Goal: Task Accomplishment & Management: Manage account settings

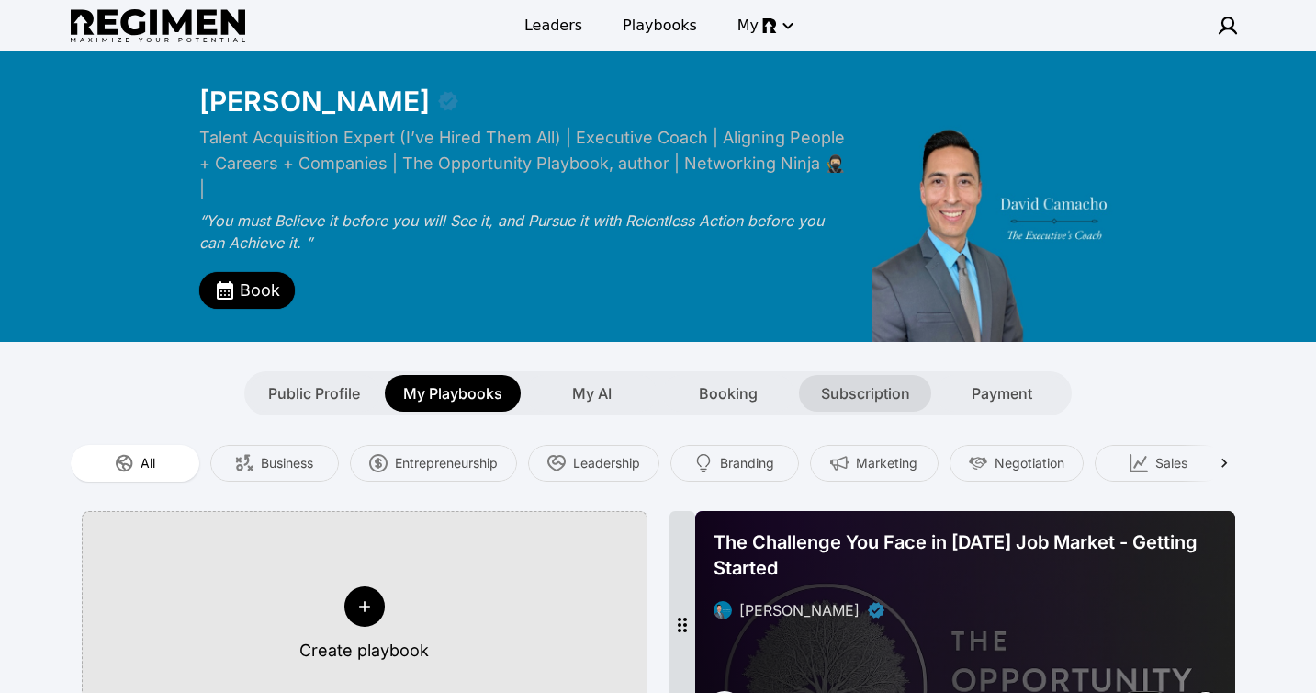
click at [852, 382] on span "Subscription" at bounding box center [865, 393] width 89 height 22
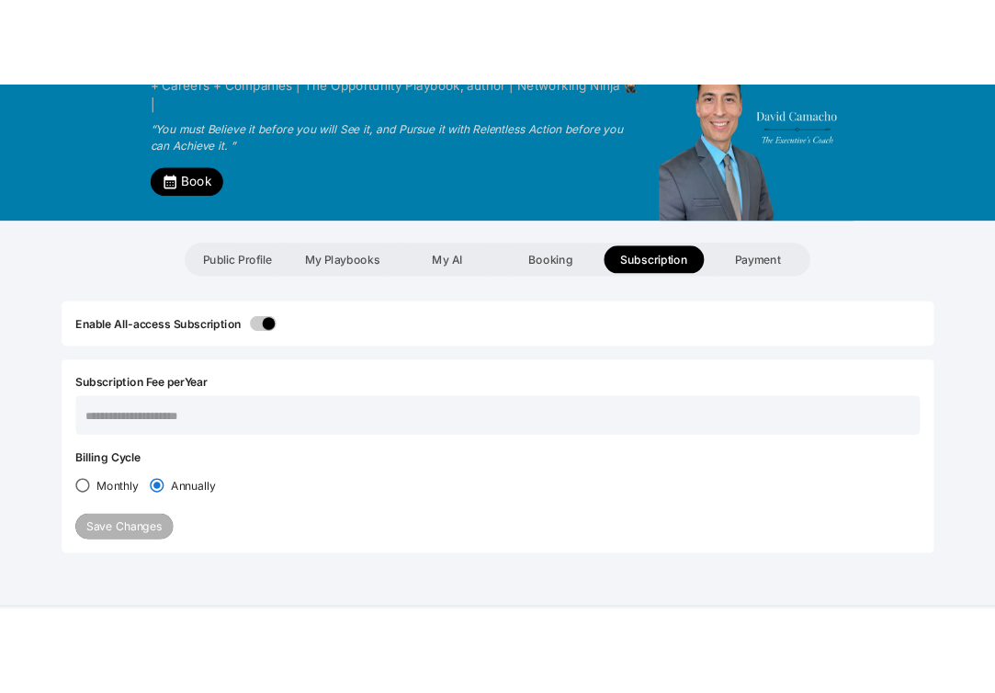
scroll to position [164, 0]
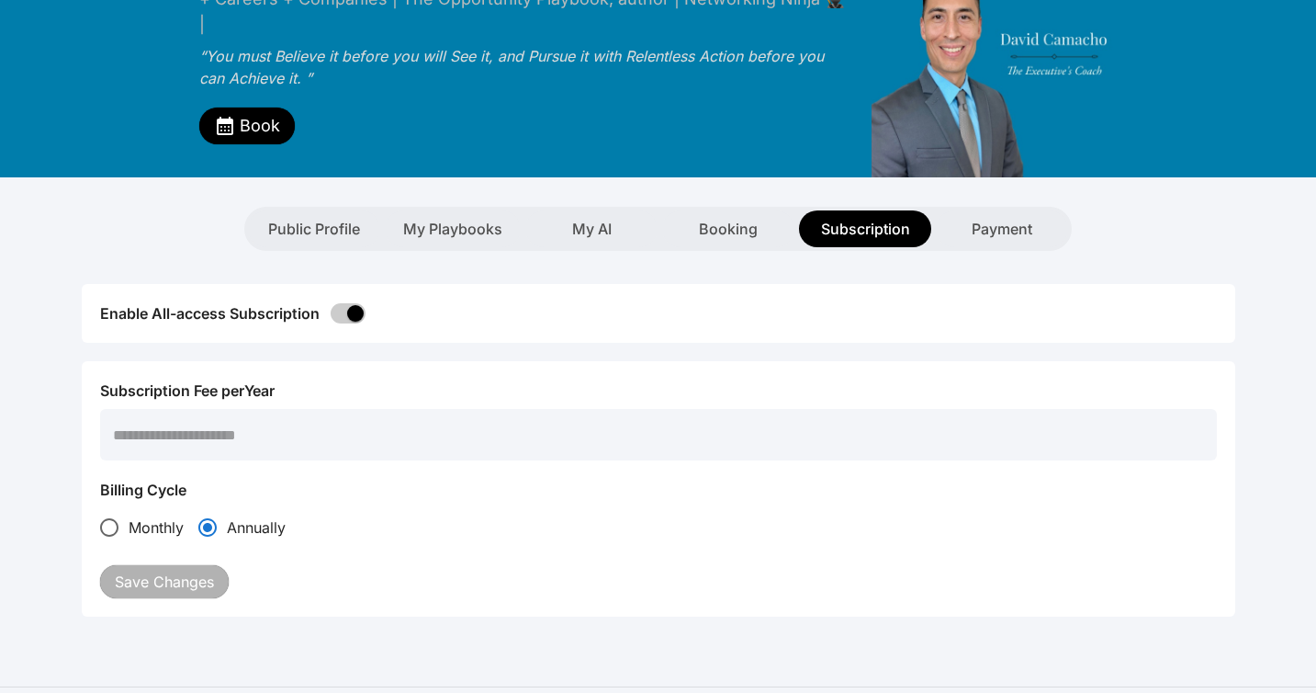
click at [165, 415] on input "***" at bounding box center [658, 434] width 1117 height 51
click at [175, 412] on input "****" at bounding box center [658, 434] width 1117 height 51
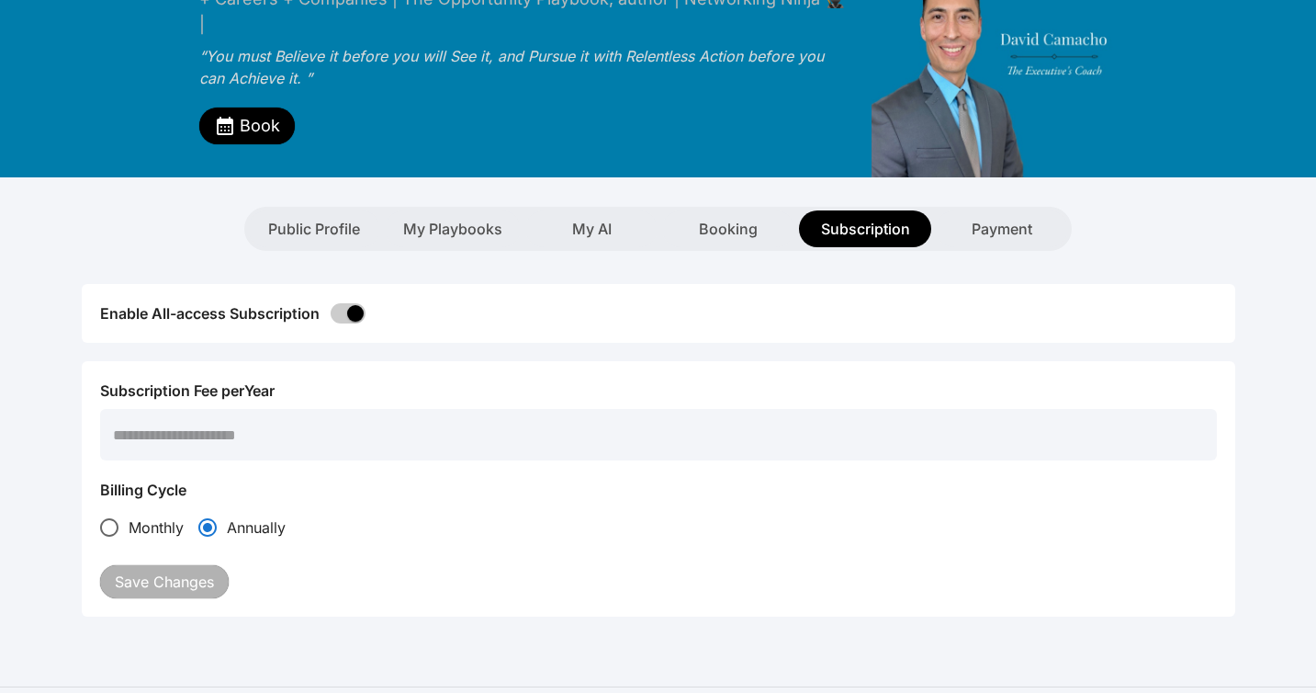
click at [175, 412] on input "****" at bounding box center [658, 434] width 1117 height 51
click at [189, 558] on div "Subscription Fee per Year **** ​ Billing Cycle Monthly Annually Save Changes" at bounding box center [658, 488] width 1117 height 219
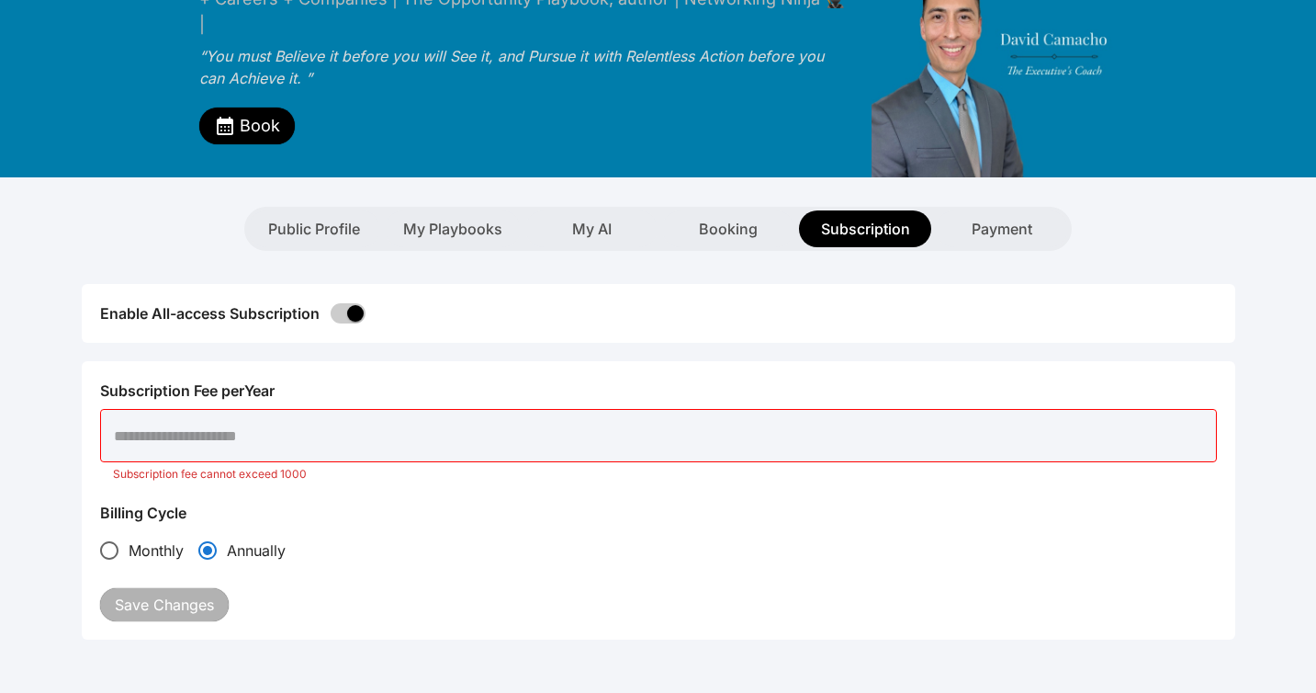
click at [153, 414] on input "****" at bounding box center [658, 435] width 1115 height 51
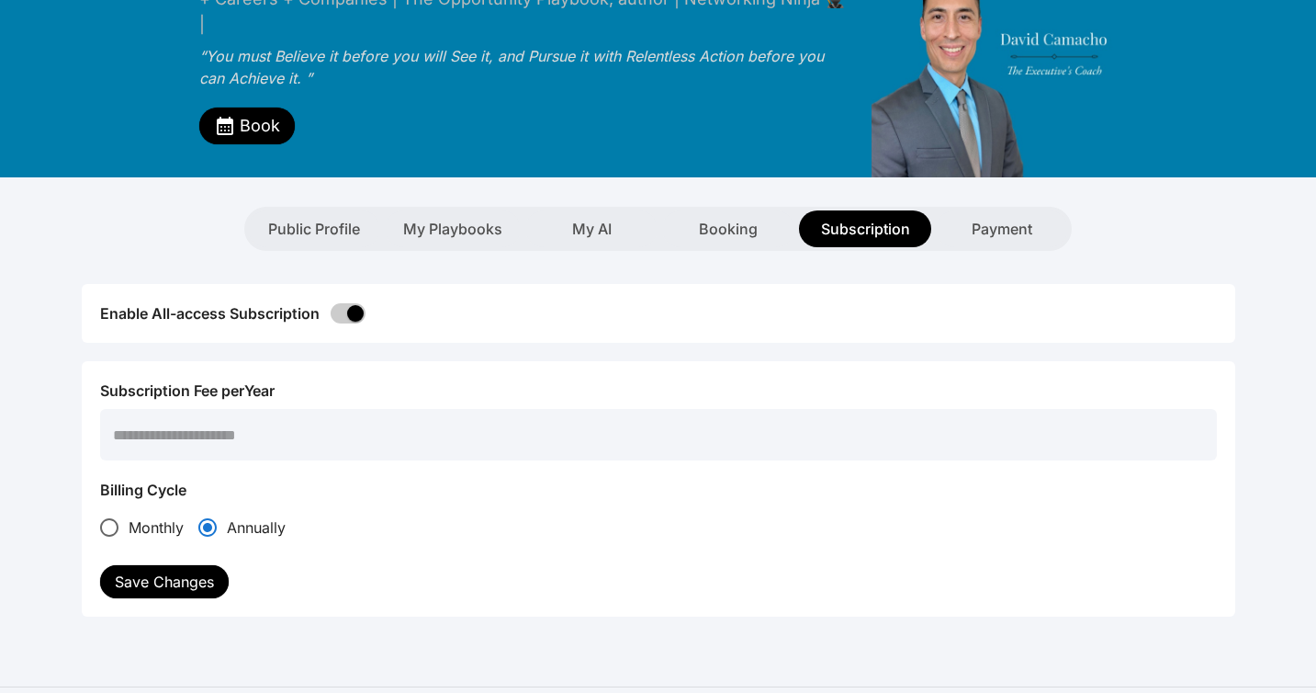
type input "****"
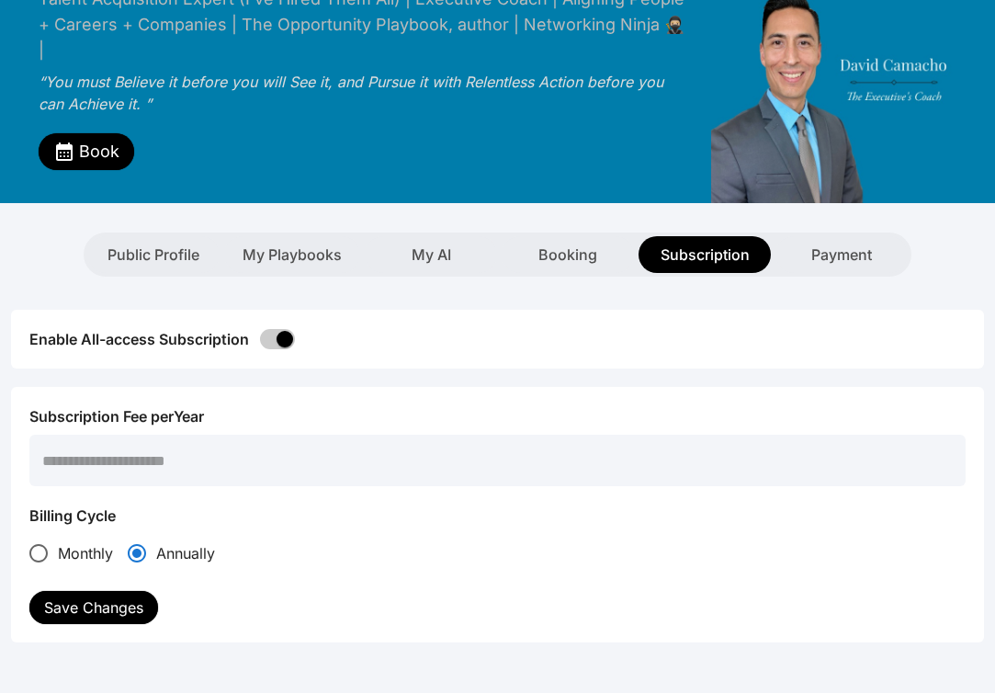
scroll to position [145, 0]
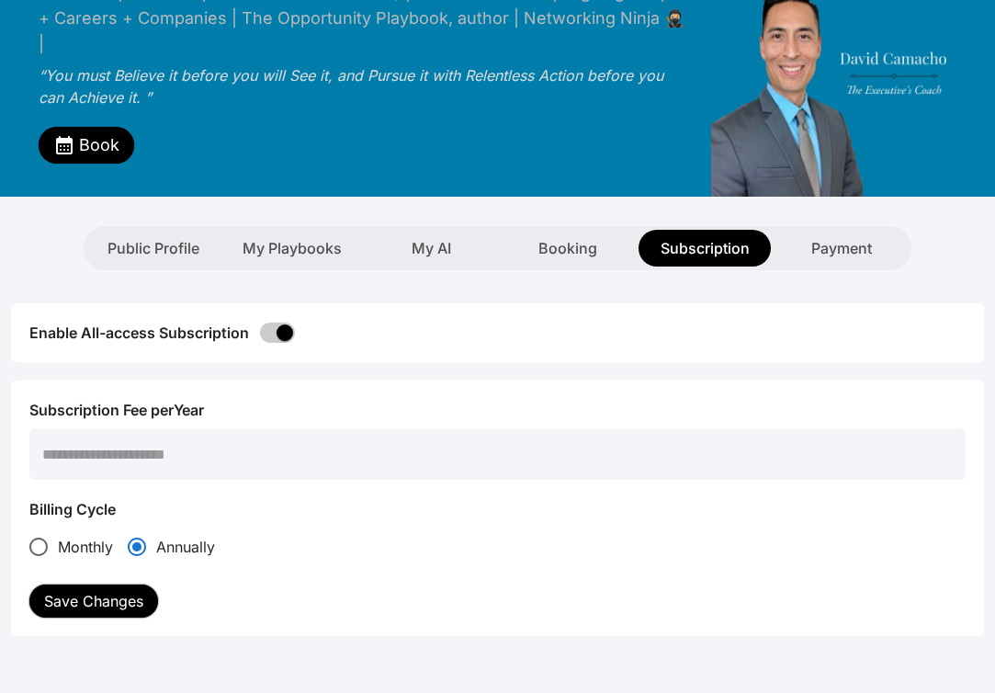
click at [83, 584] on button "Save Changes" at bounding box center [93, 600] width 129 height 33
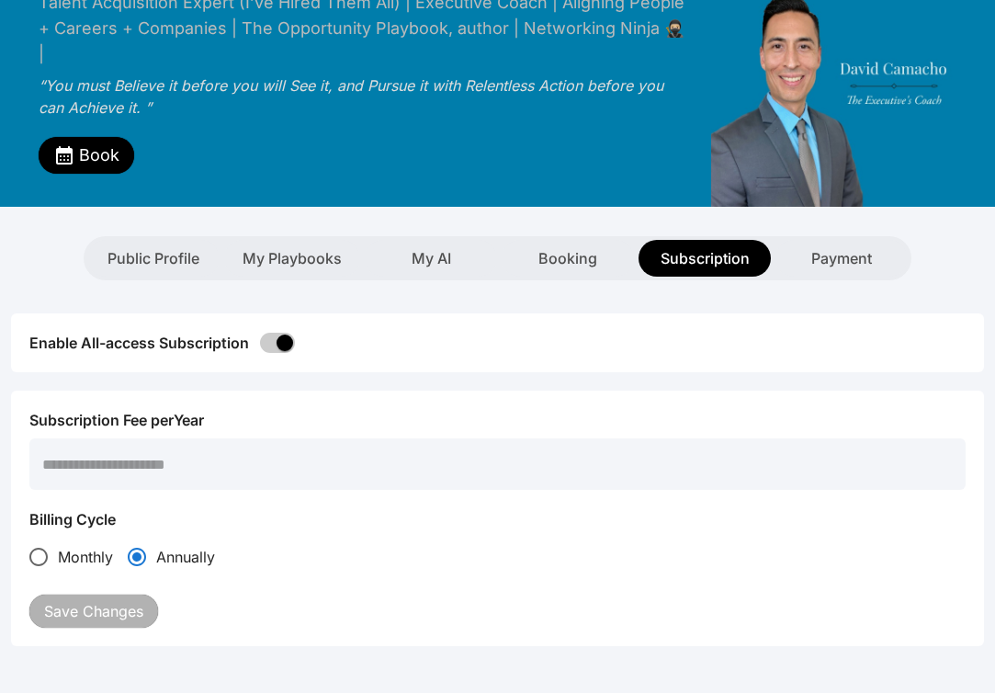
scroll to position [141, 0]
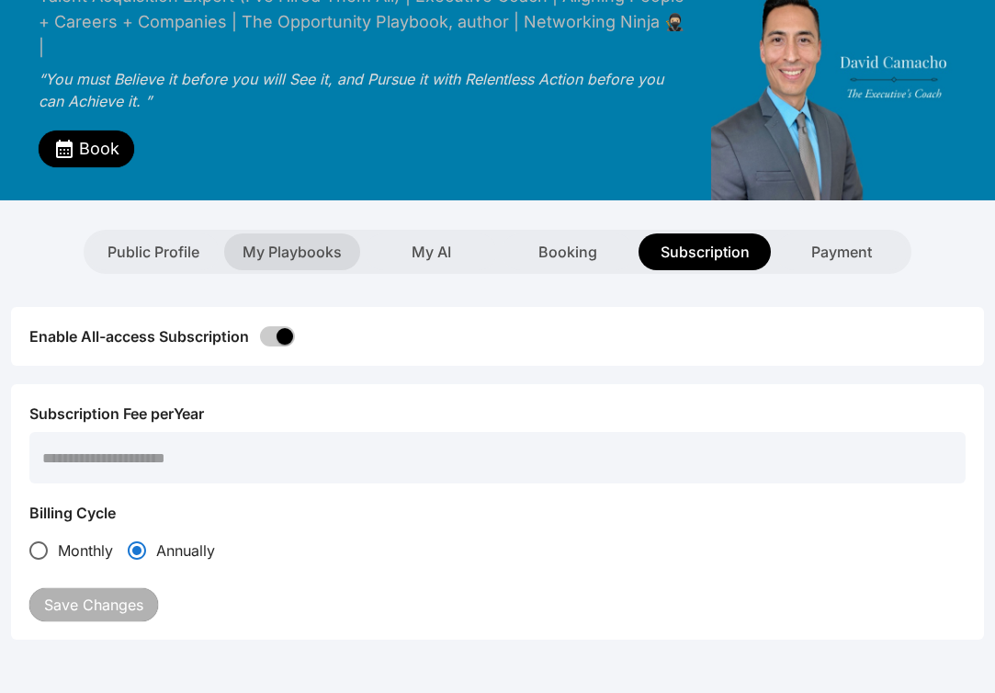
click at [288, 241] on span "My Playbooks" at bounding box center [292, 252] width 99 height 22
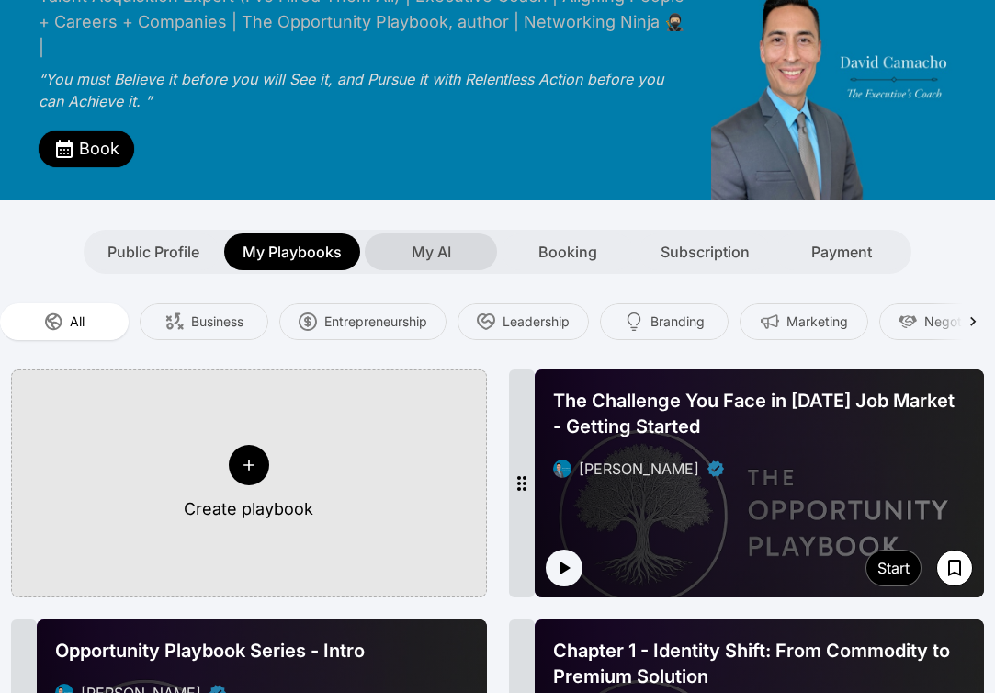
click at [444, 241] on span "My AI" at bounding box center [431, 252] width 39 height 22
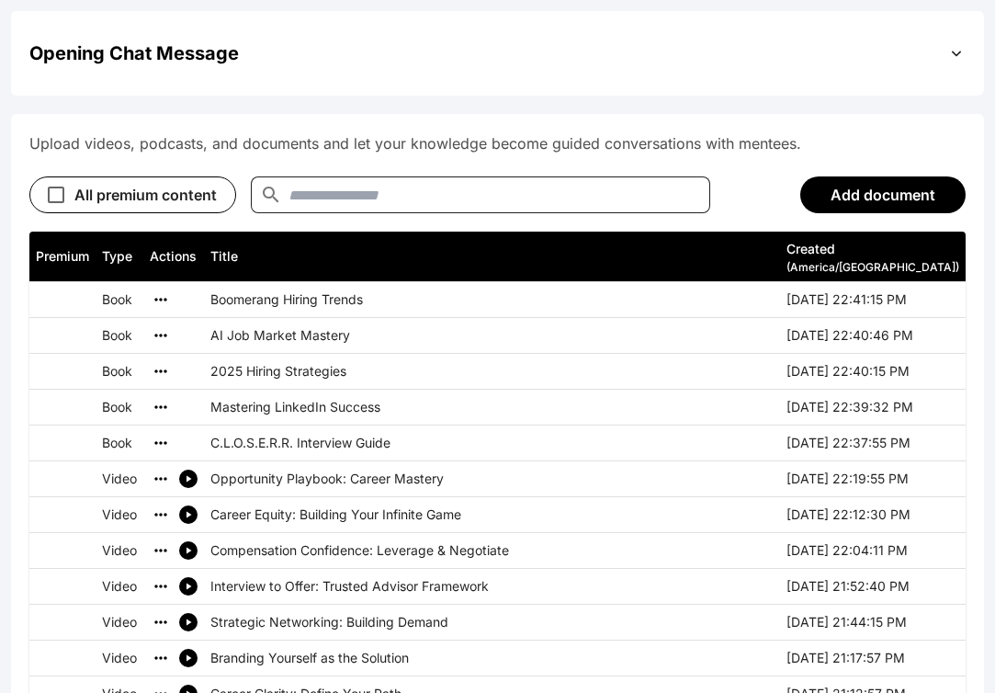
scroll to position [829, 0]
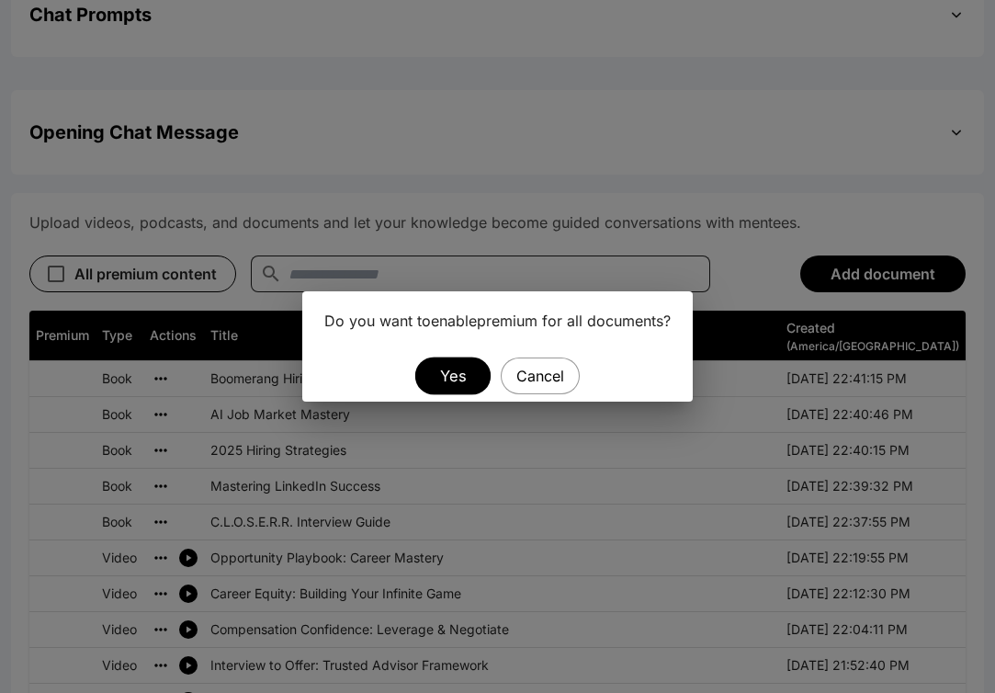
click at [462, 370] on button "Yes" at bounding box center [451, 375] width 75 height 38
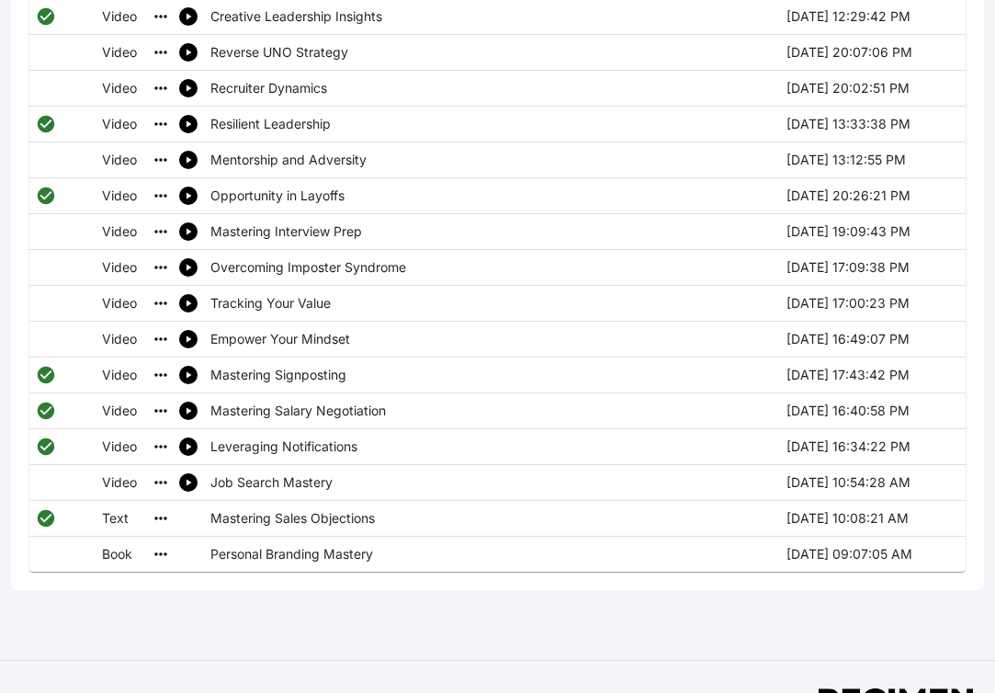
scroll to position [2160, 0]
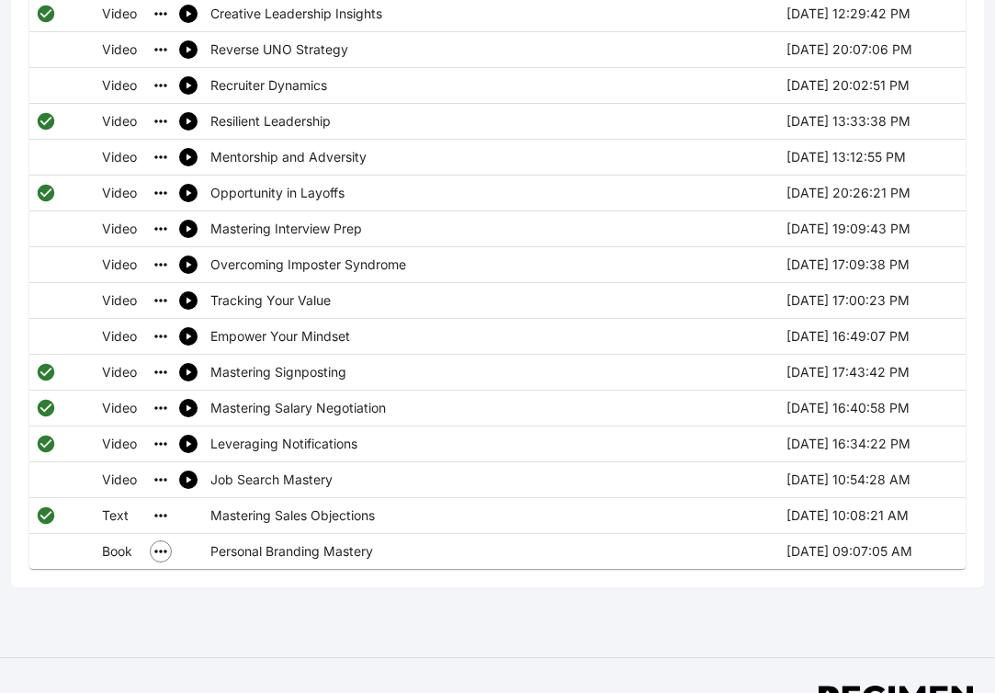
click at [167, 542] on icon "simple table" at bounding box center [161, 551] width 18 height 18
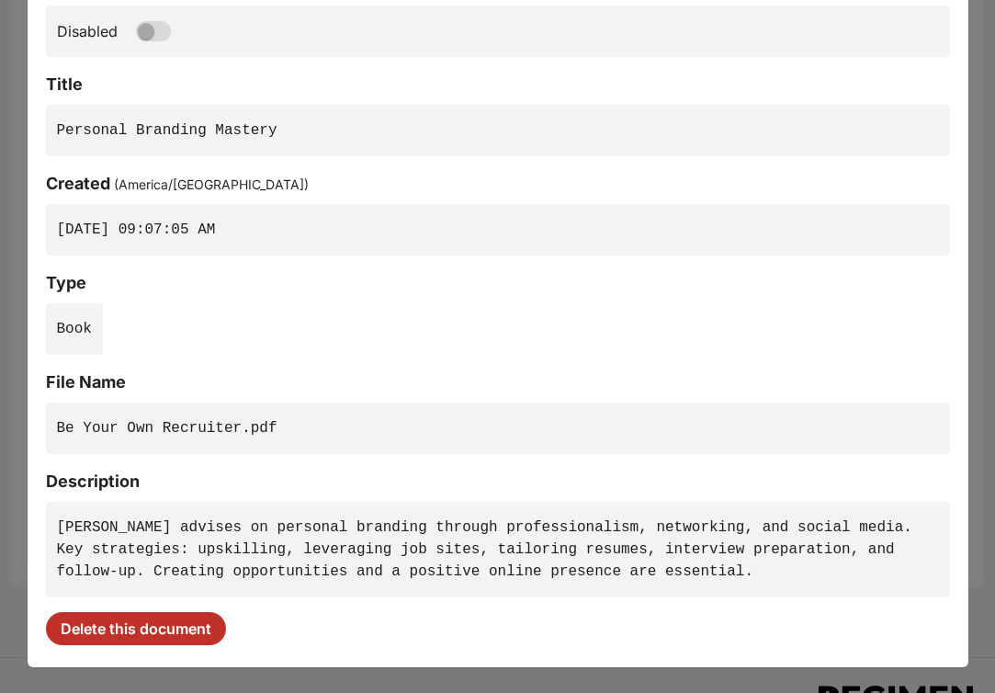
scroll to position [0, 0]
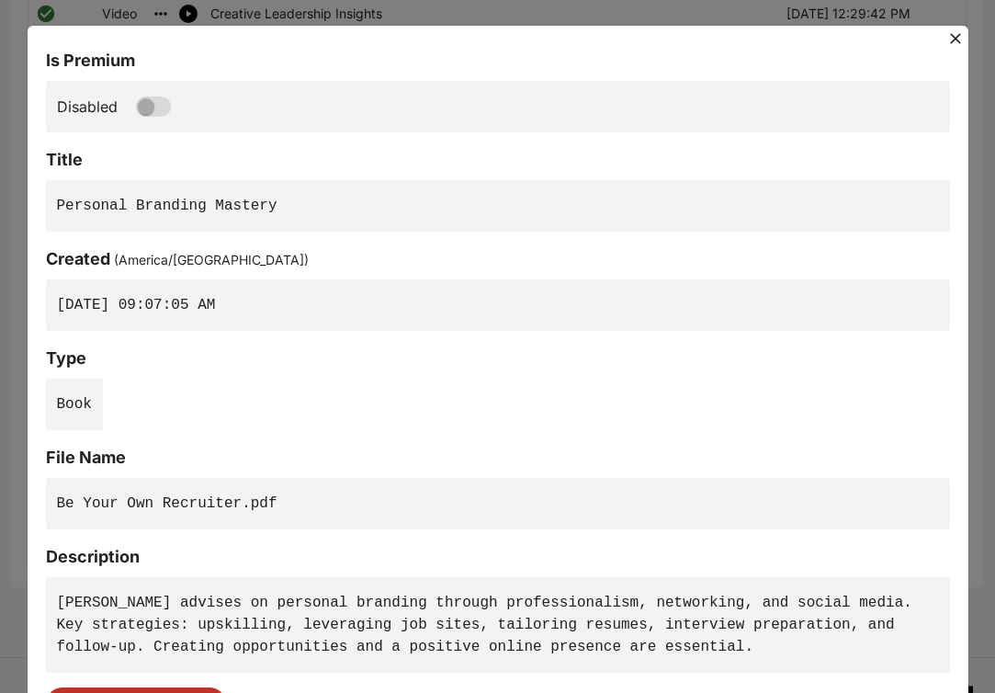
click at [953, 41] on icon at bounding box center [955, 38] width 11 height 11
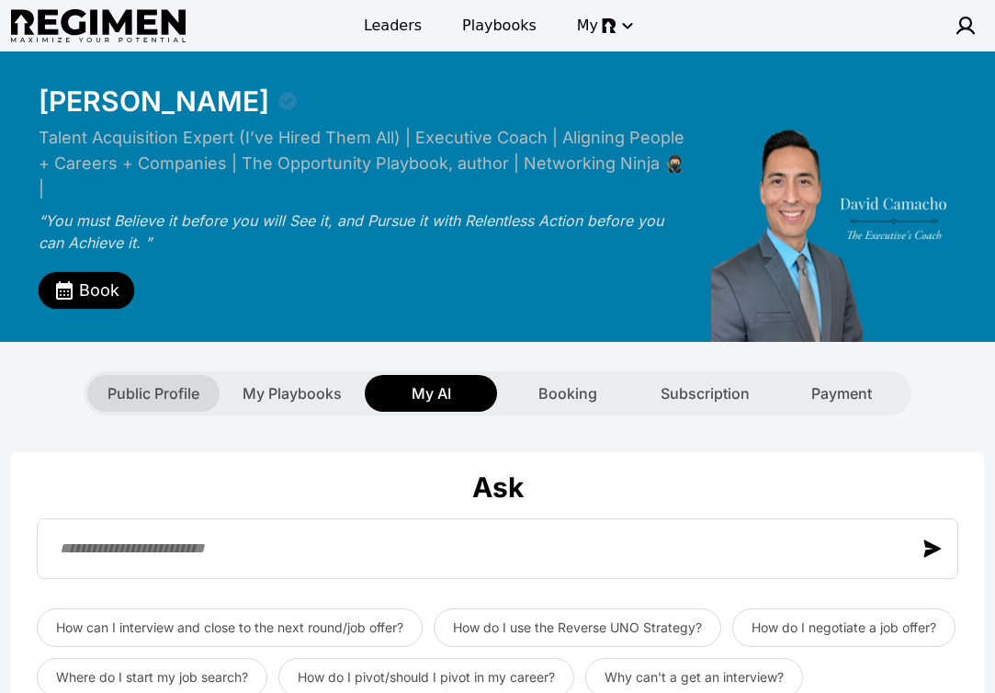
click at [144, 382] on span "Public Profile" at bounding box center [153, 393] width 92 height 22
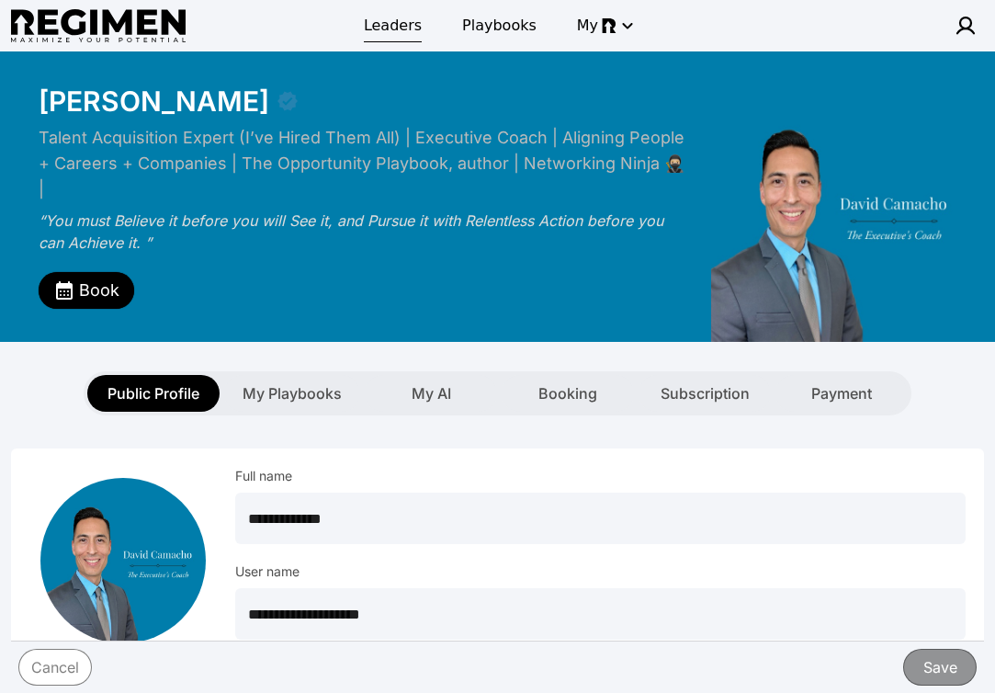
click at [388, 29] on span "Leaders" at bounding box center [393, 26] width 58 height 22
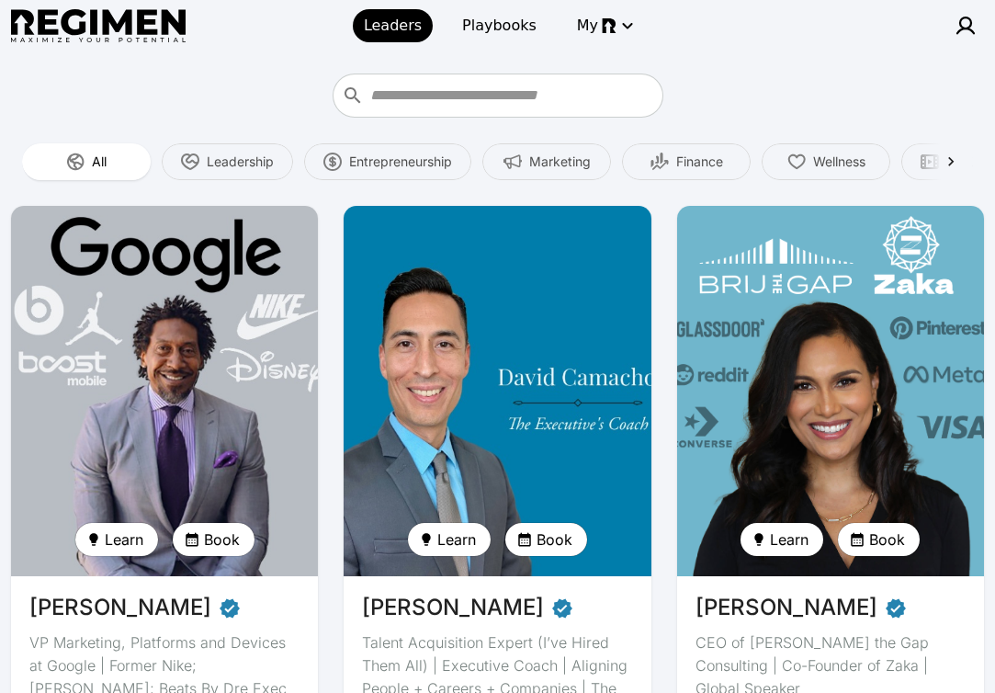
click at [502, 336] on img at bounding box center [497, 390] width 316 height 381
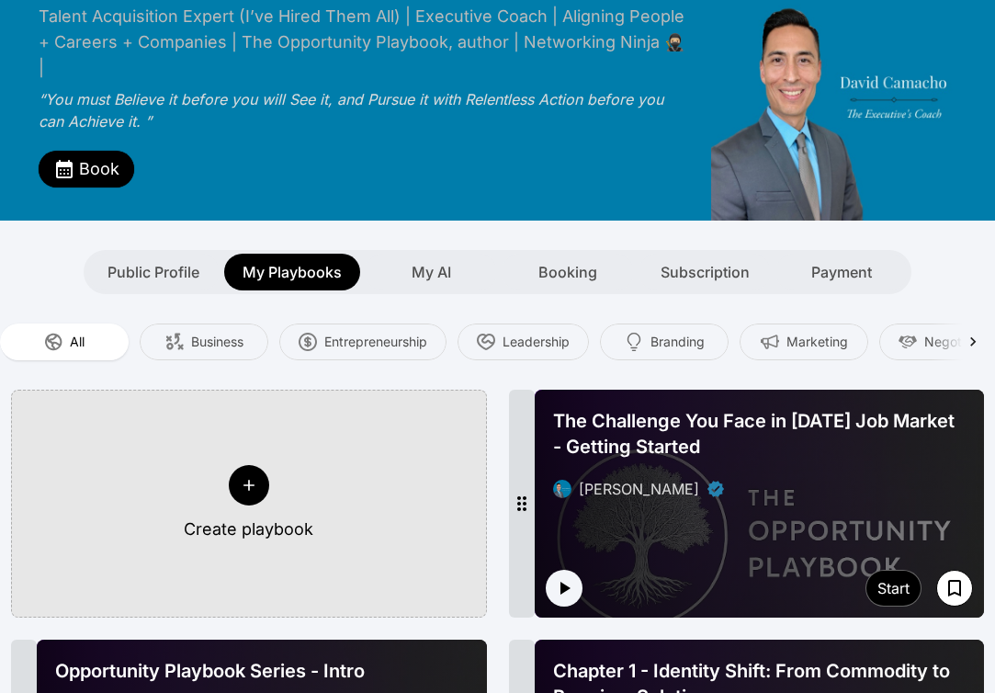
scroll to position [122, 0]
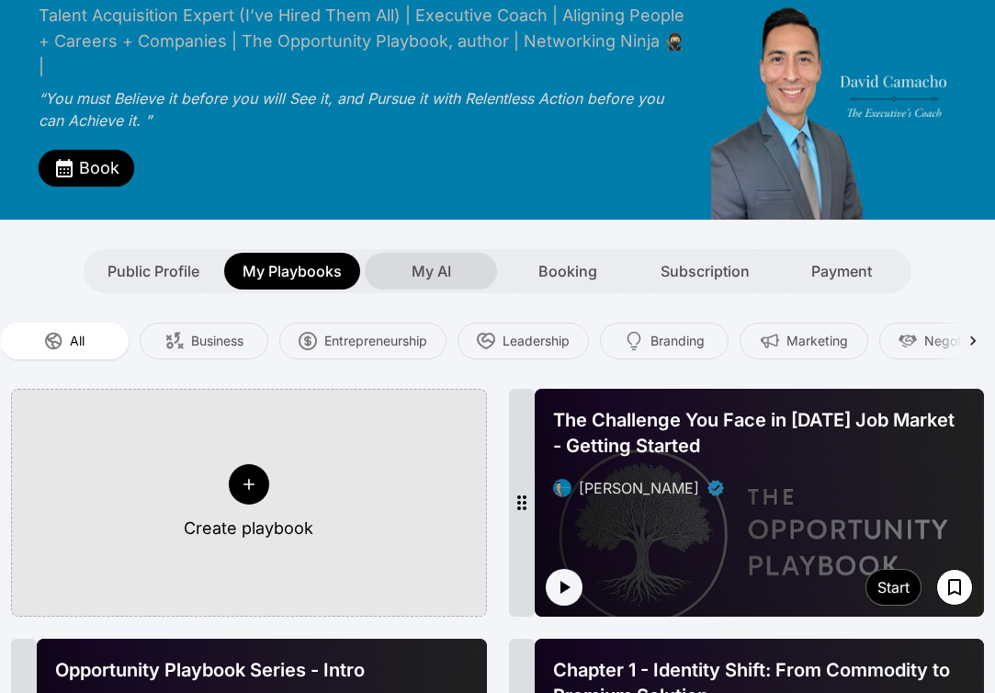
click at [433, 260] on span "My AI" at bounding box center [431, 271] width 39 height 22
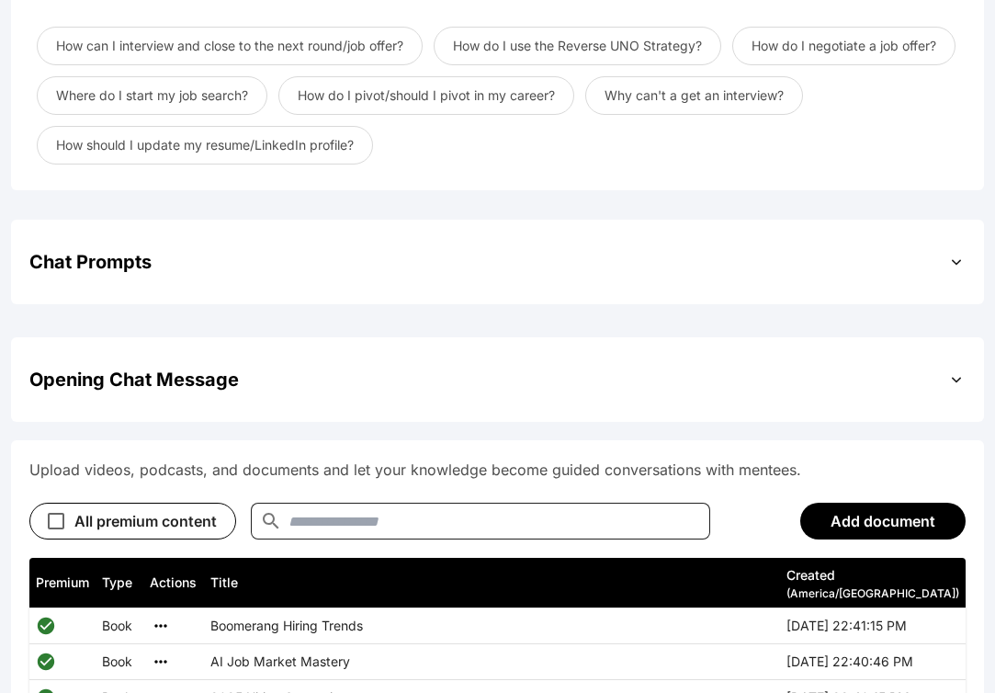
scroll to position [742, 0]
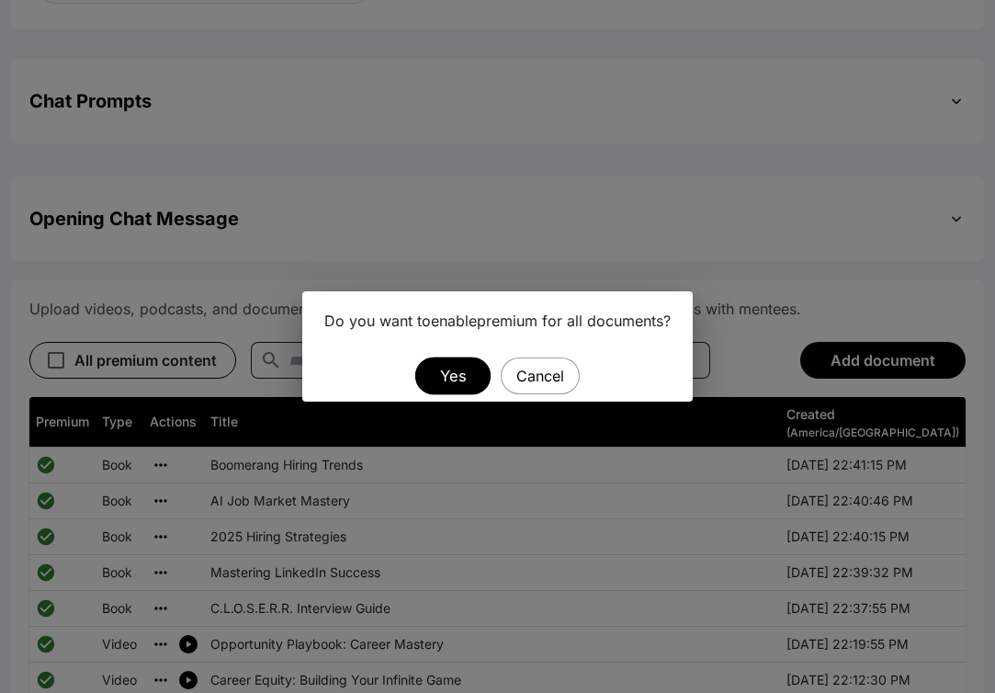
click at [460, 378] on button "Yes" at bounding box center [451, 375] width 75 height 38
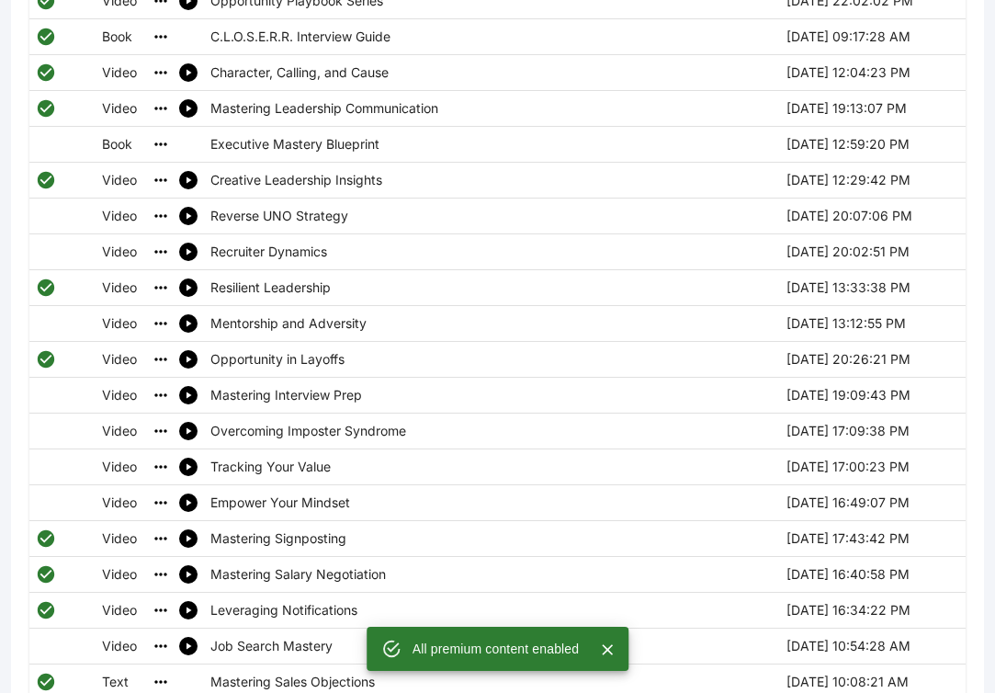
scroll to position [2069, 0]
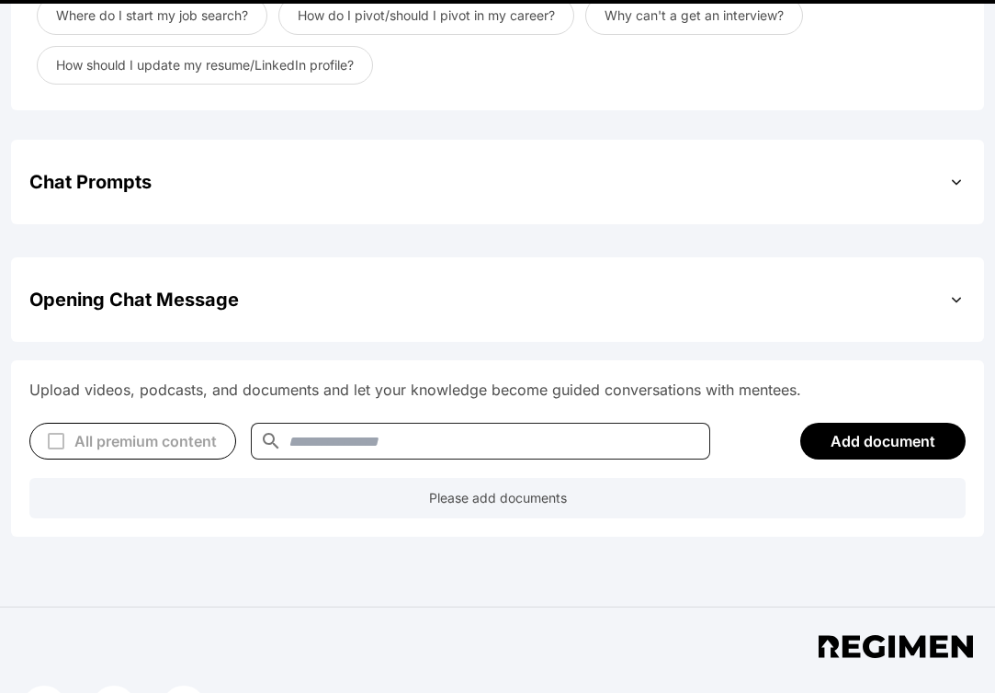
type textarea "**********"
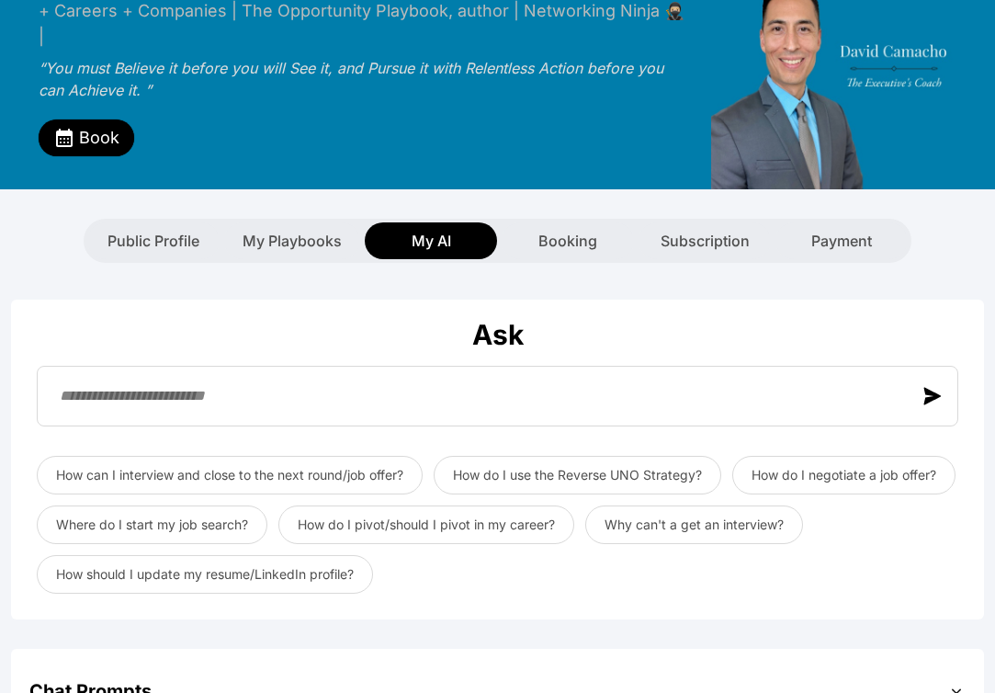
scroll to position [97, 0]
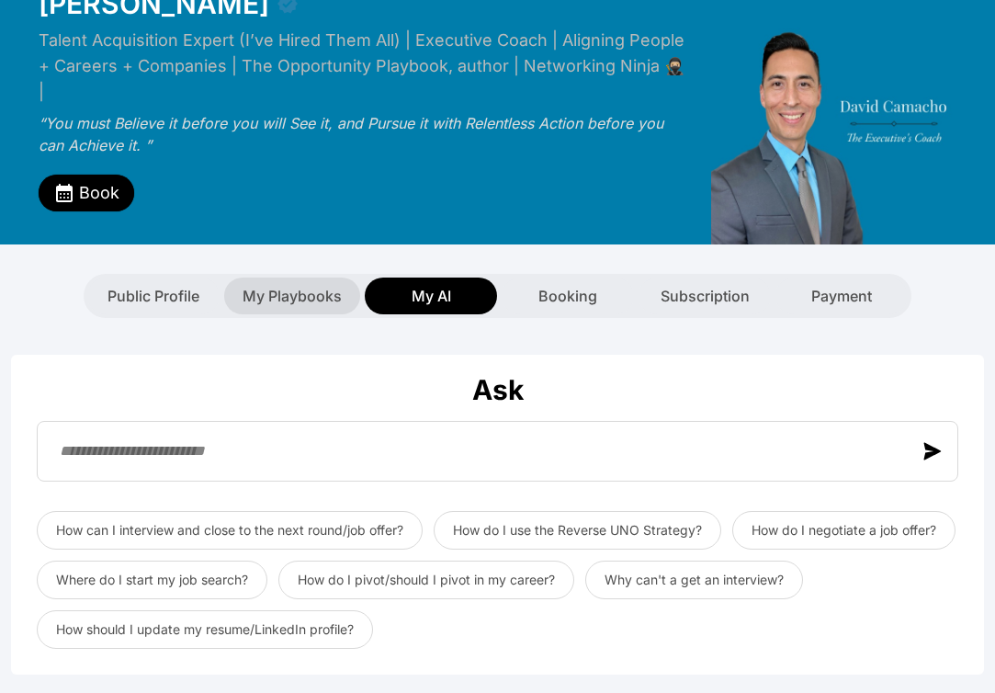
click at [300, 277] on div "My Playbooks" at bounding box center [292, 295] width 136 height 37
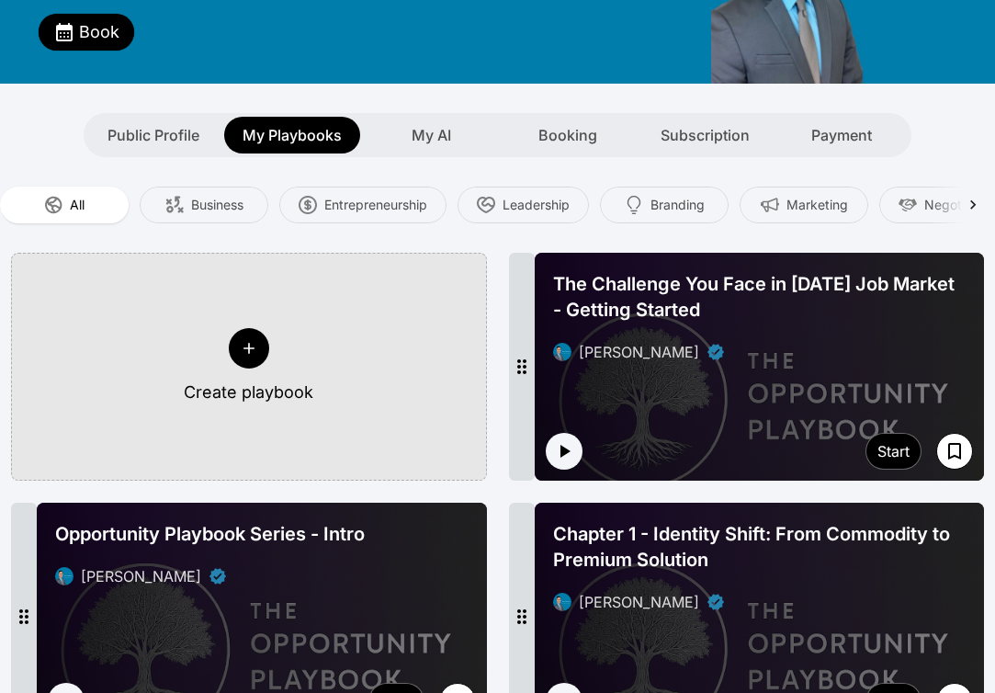
scroll to position [259, 0]
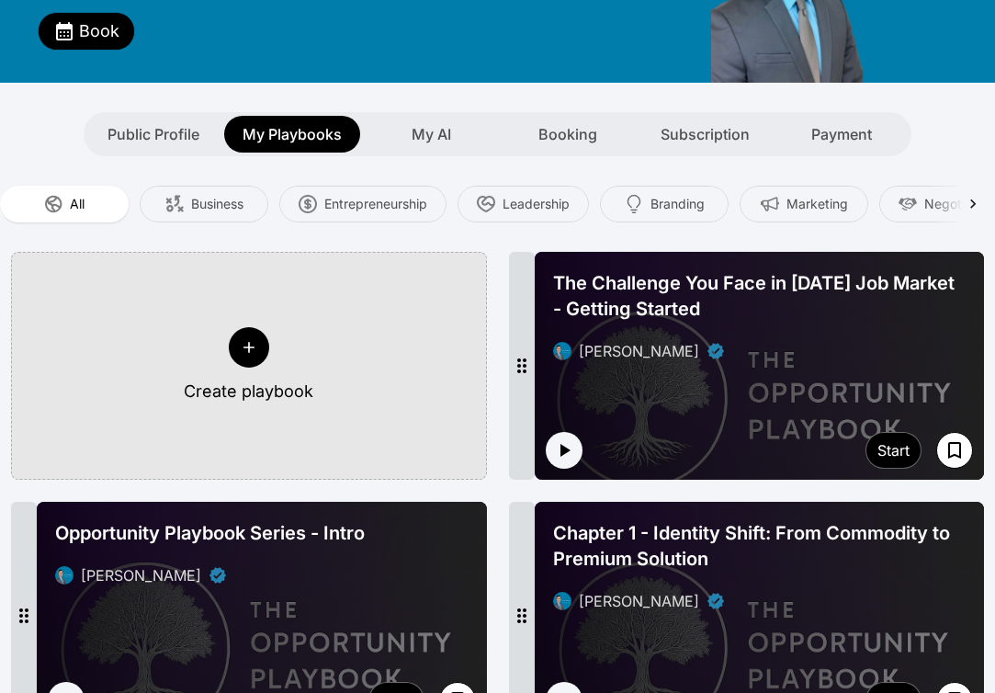
click at [816, 284] on span "The Challenge You Face in [DATE] Job Market - Getting Started" at bounding box center [759, 295] width 413 height 51
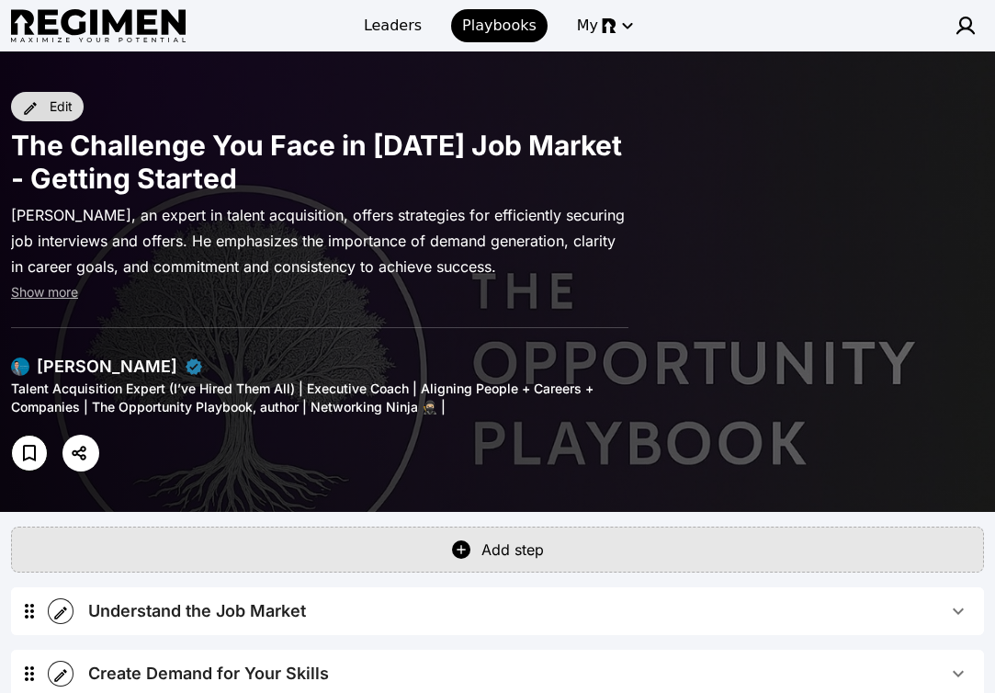
click at [59, 103] on div "Edit" at bounding box center [61, 106] width 23 height 18
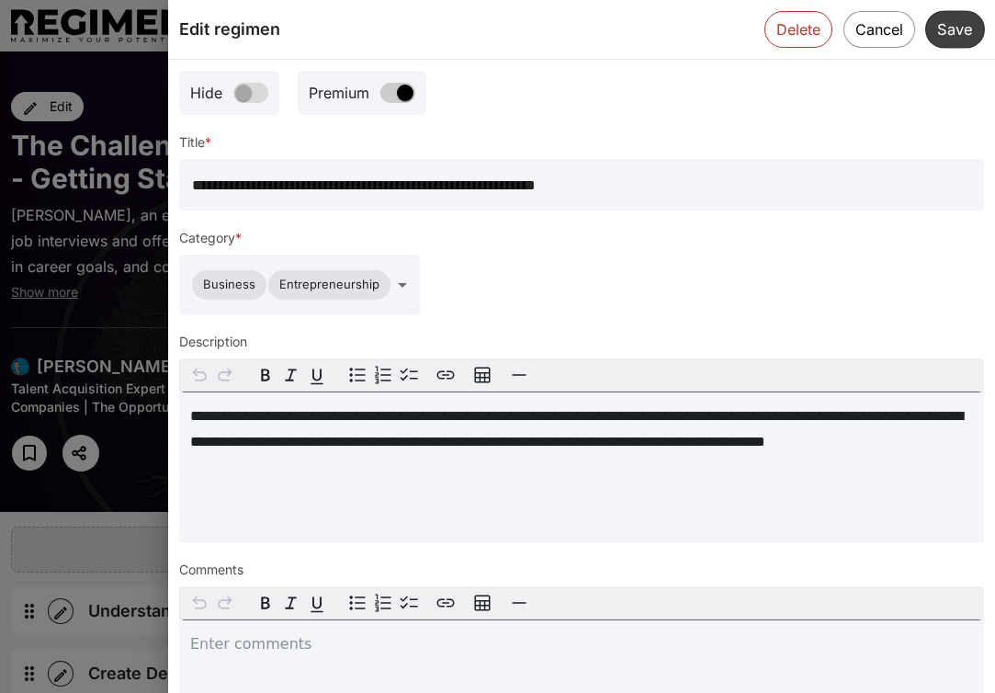
click at [947, 38] on button "Save" at bounding box center [955, 29] width 60 height 38
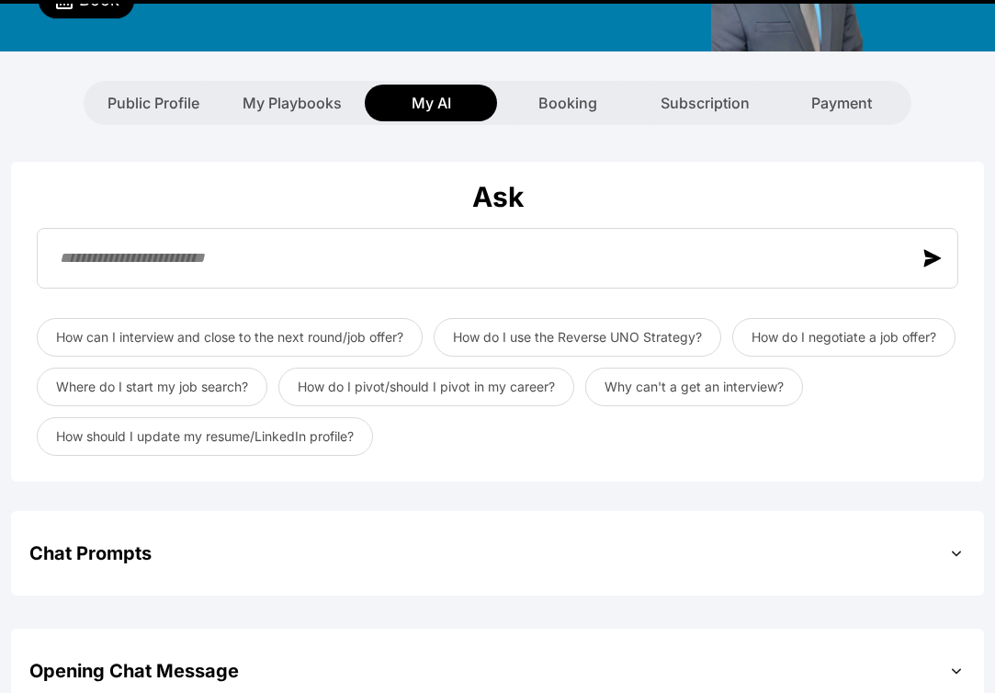
scroll to position [295, 0]
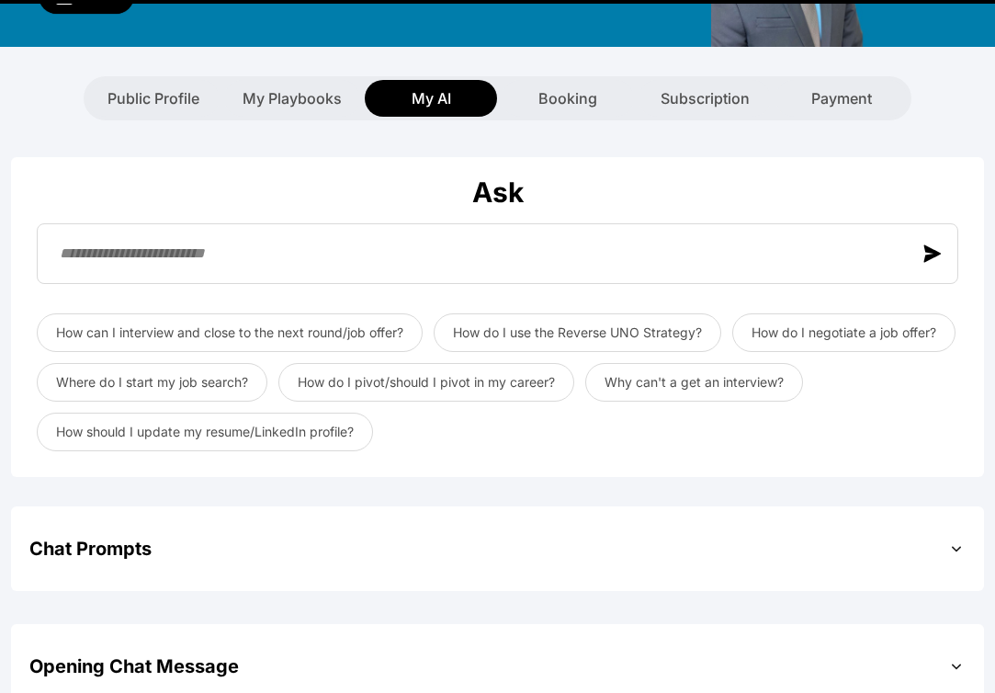
type textarea "**********"
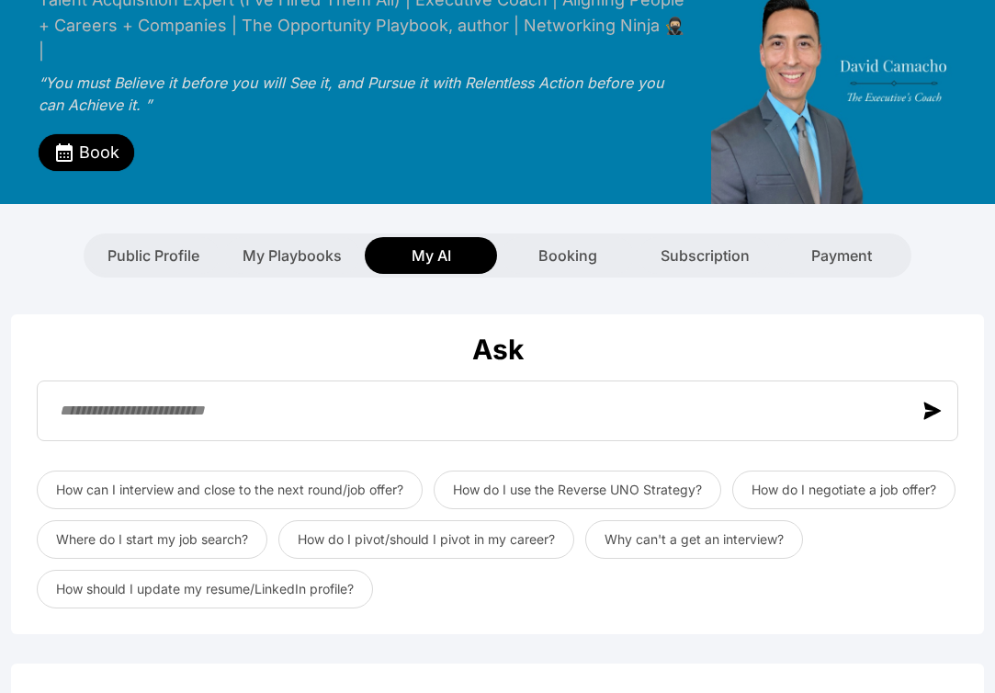
scroll to position [168, 0]
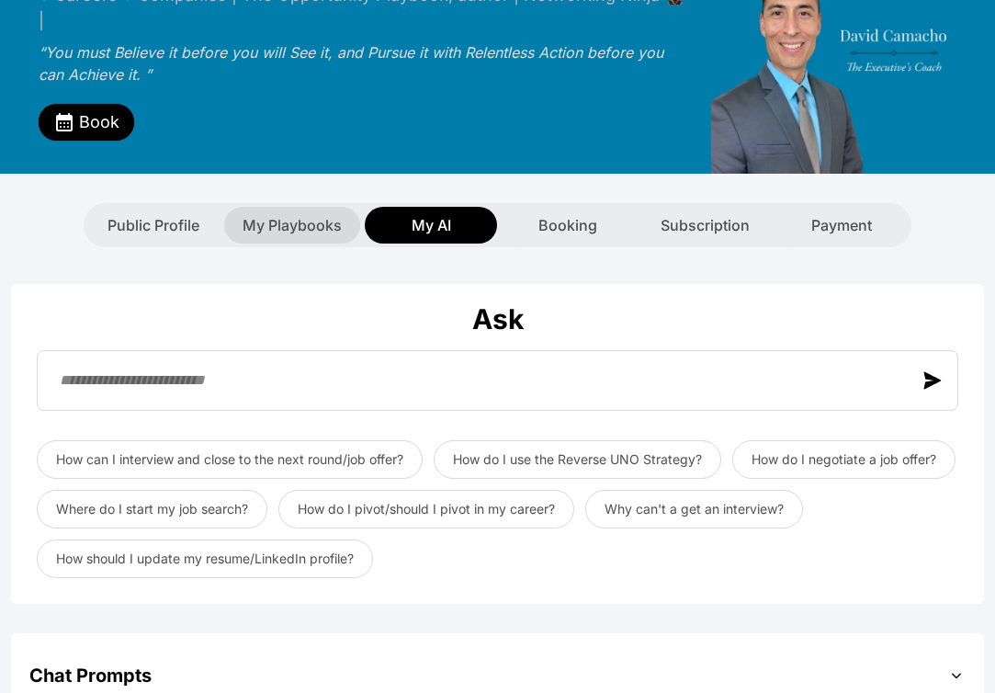
click at [286, 214] on span "My Playbooks" at bounding box center [292, 225] width 99 height 22
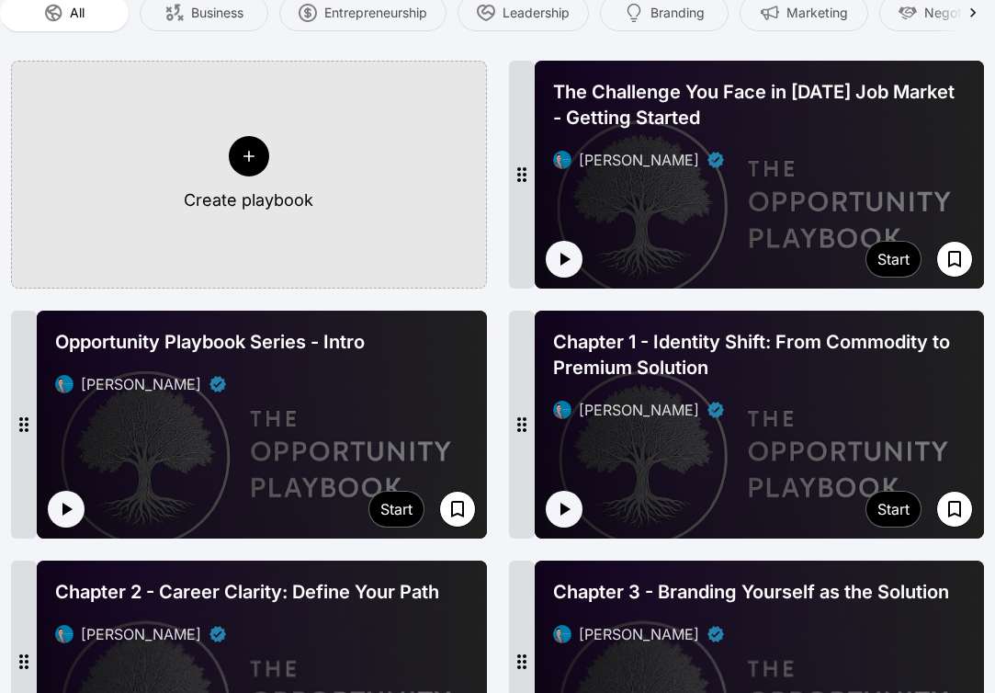
scroll to position [470, 0]
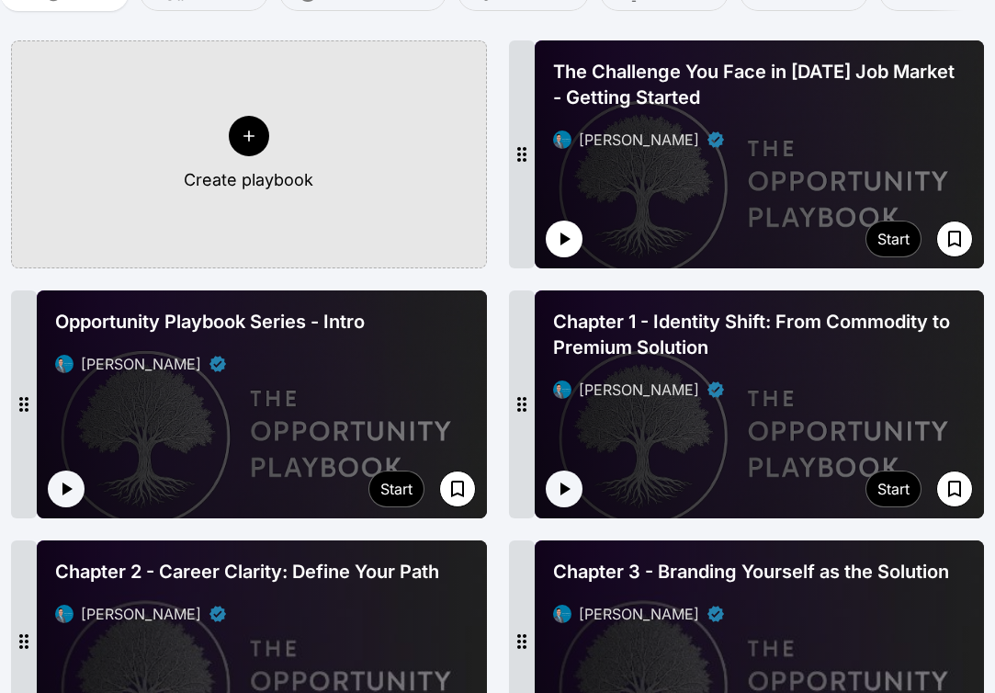
click at [564, 228] on icon "button" at bounding box center [564, 239] width 22 height 22
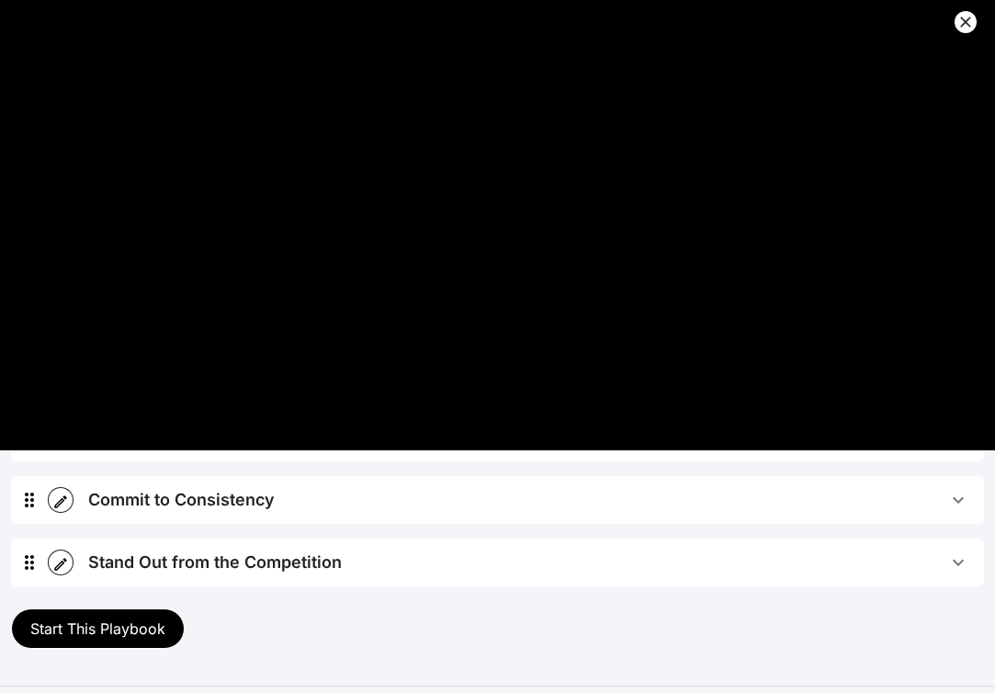
scroll to position [467, 0]
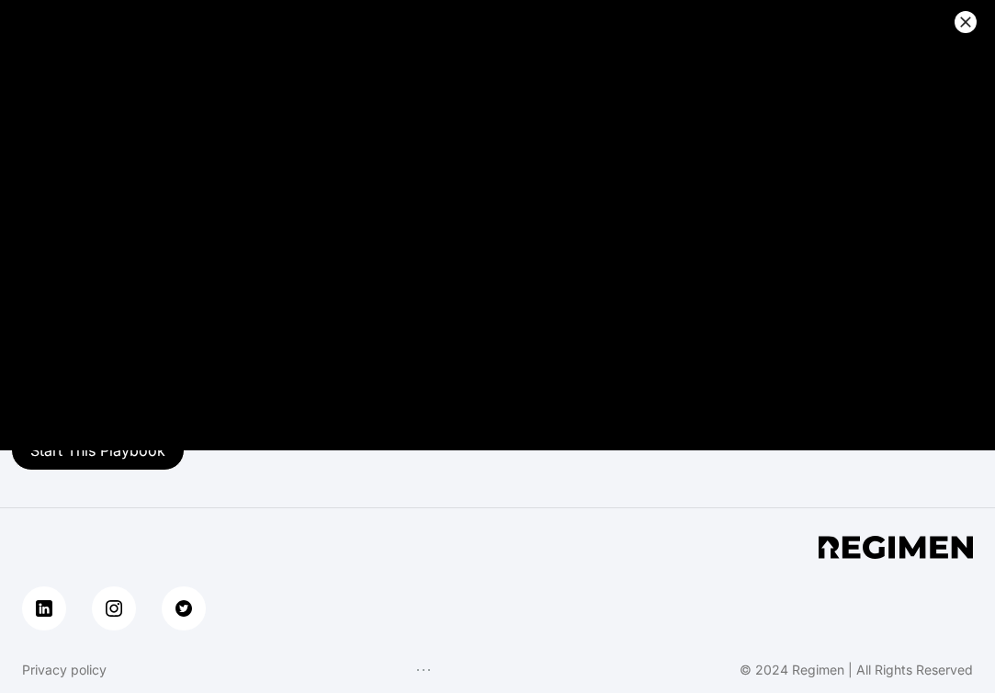
click at [962, 24] on icon at bounding box center [965, 22] width 11 height 11
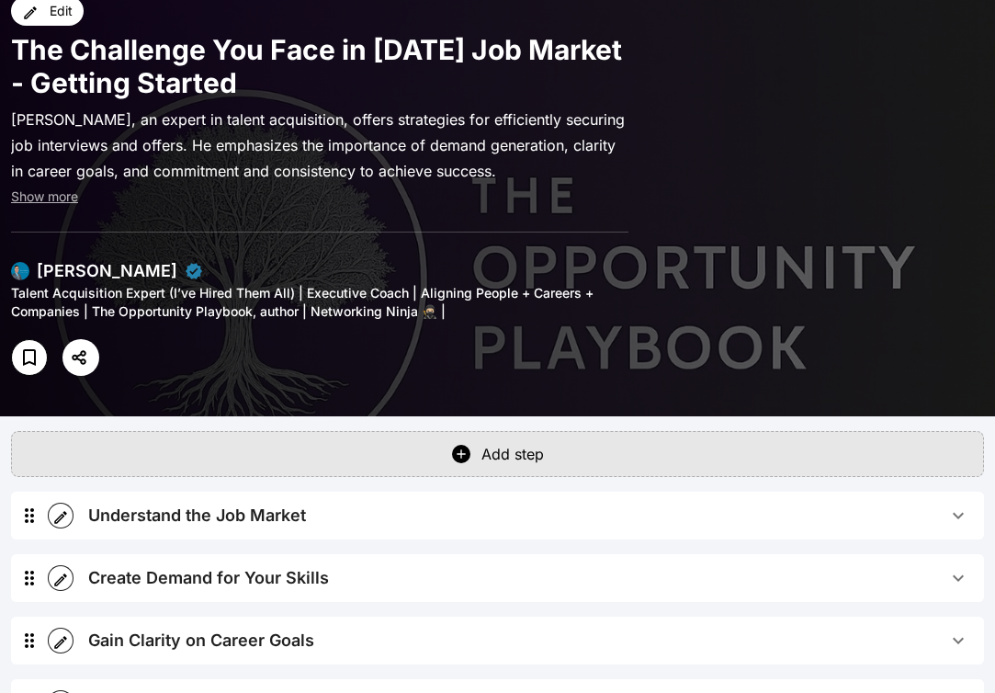
scroll to position [0, 0]
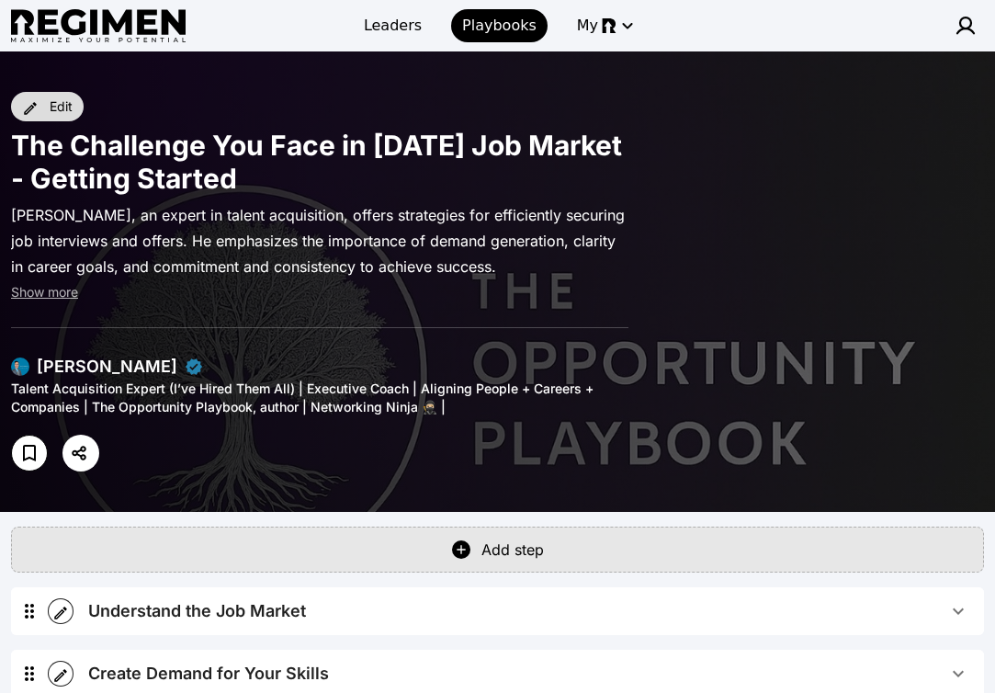
click at [48, 112] on button "Edit" at bounding box center [47, 106] width 73 height 29
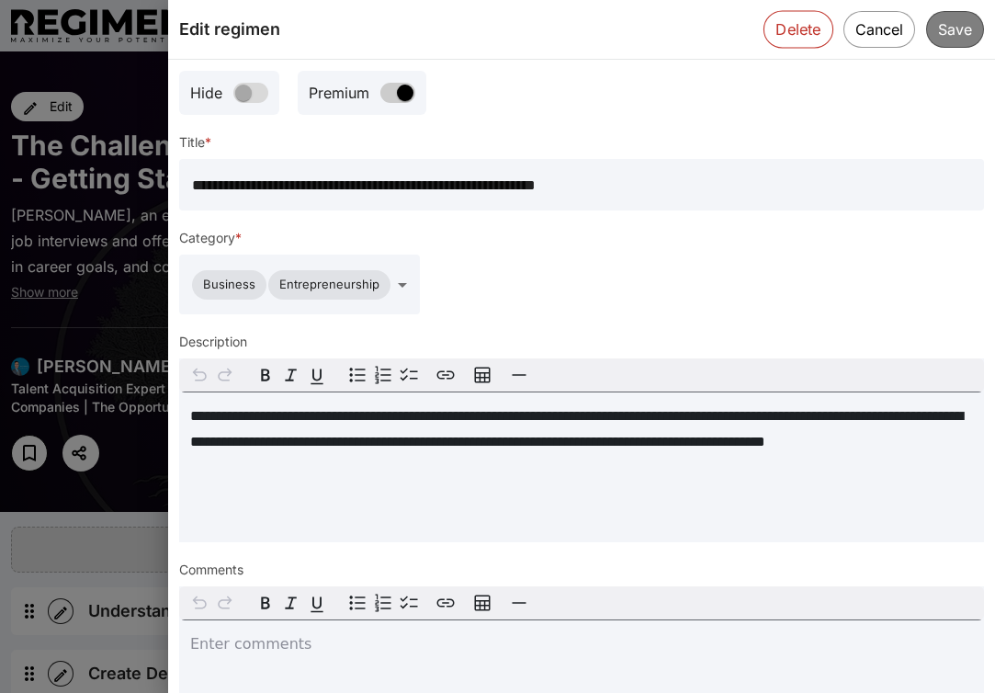
click at [795, 28] on button "Delete" at bounding box center [798, 29] width 70 height 38
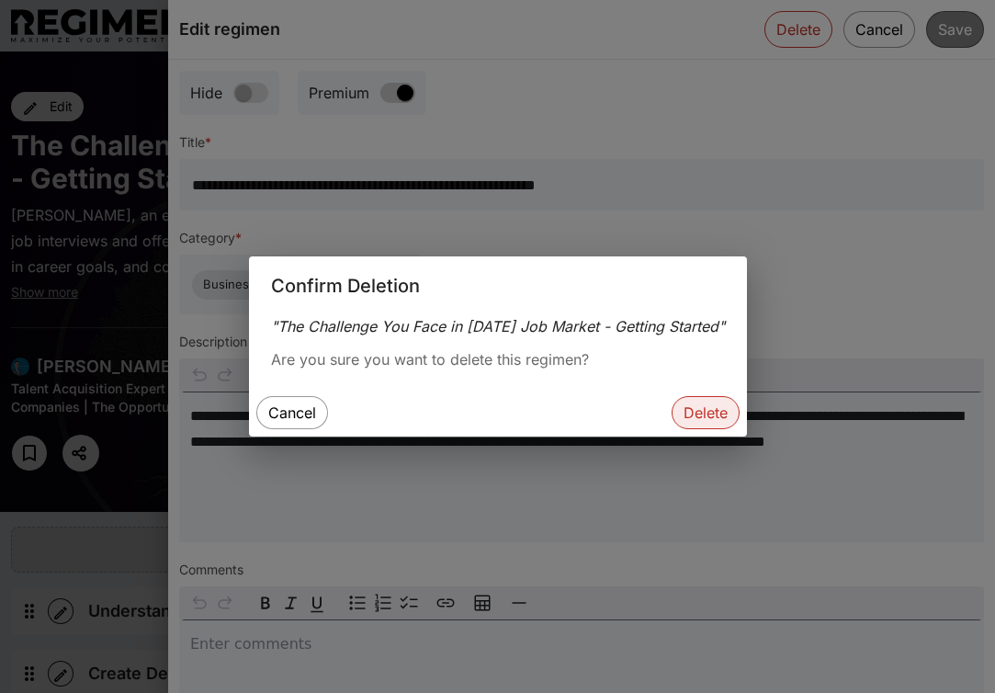
click at [705, 419] on button "Delete" at bounding box center [705, 412] width 68 height 33
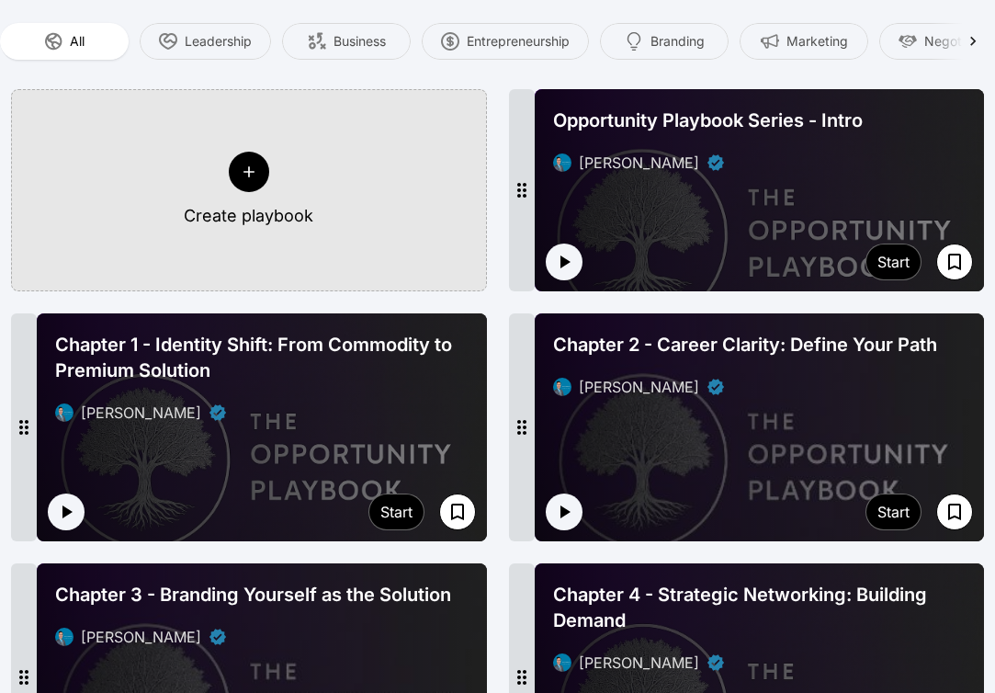
scroll to position [416, 0]
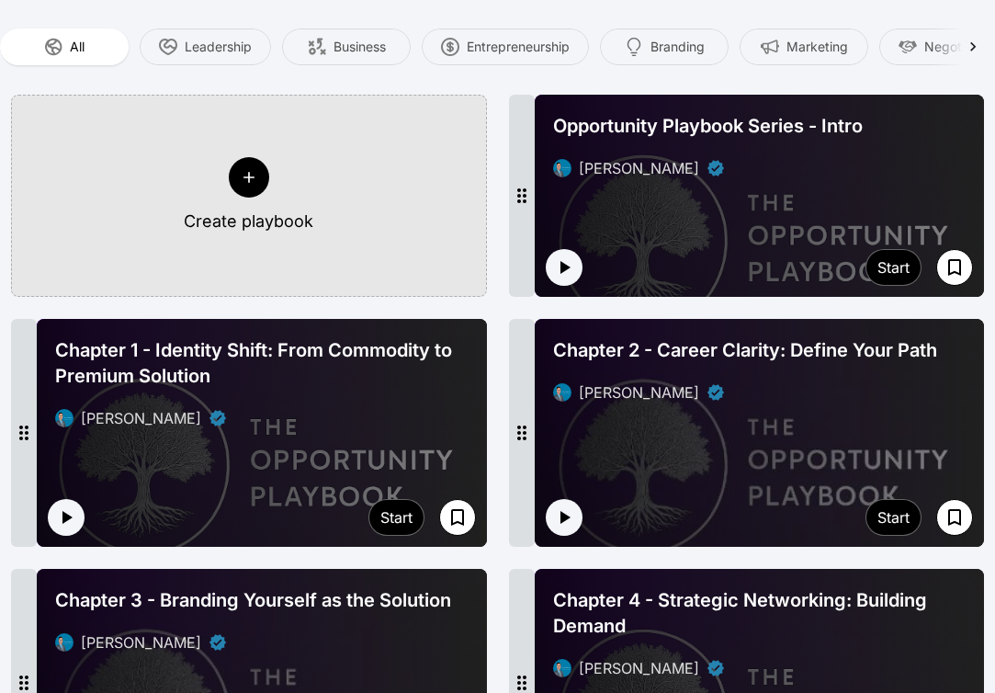
click at [348, 407] on div "[PERSON_NAME]" at bounding box center [261, 418] width 413 height 22
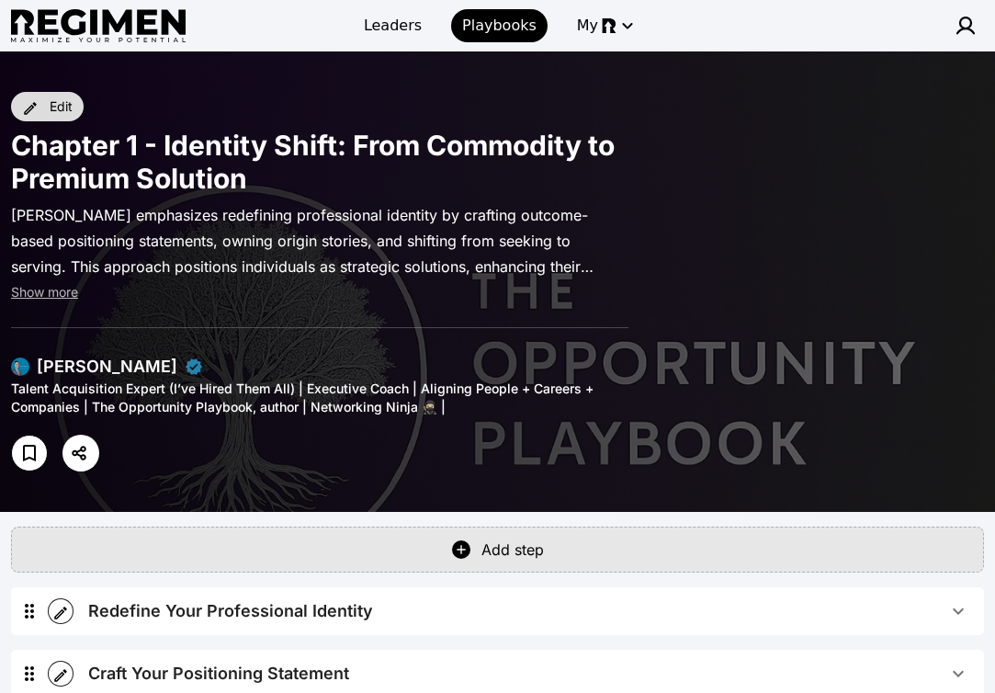
click at [57, 107] on div "Edit" at bounding box center [61, 106] width 23 height 18
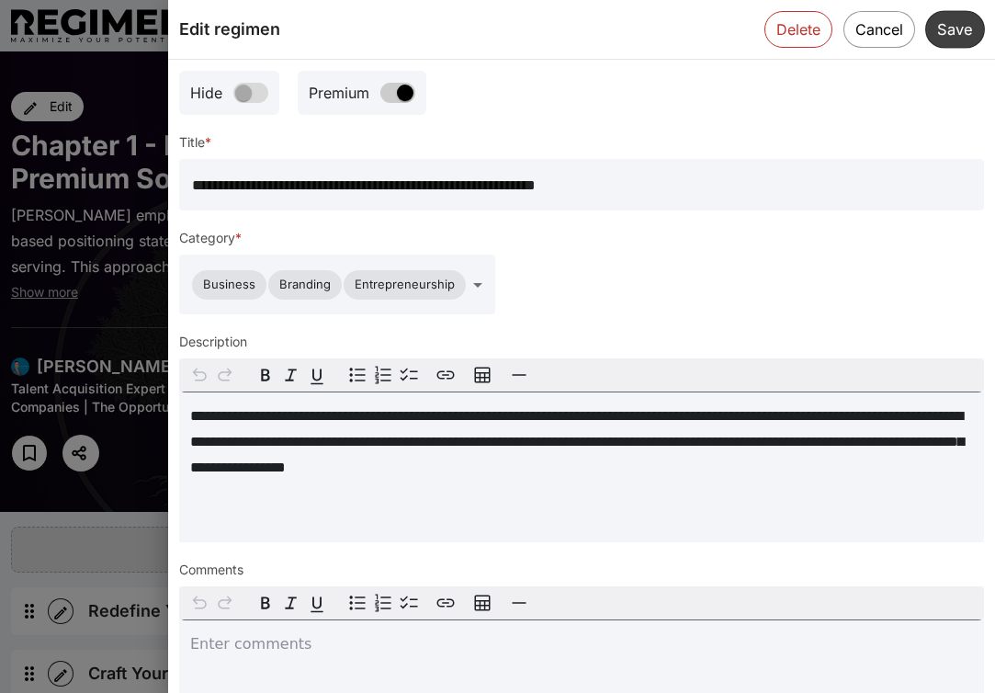
click at [953, 30] on button "Save" at bounding box center [955, 29] width 60 height 38
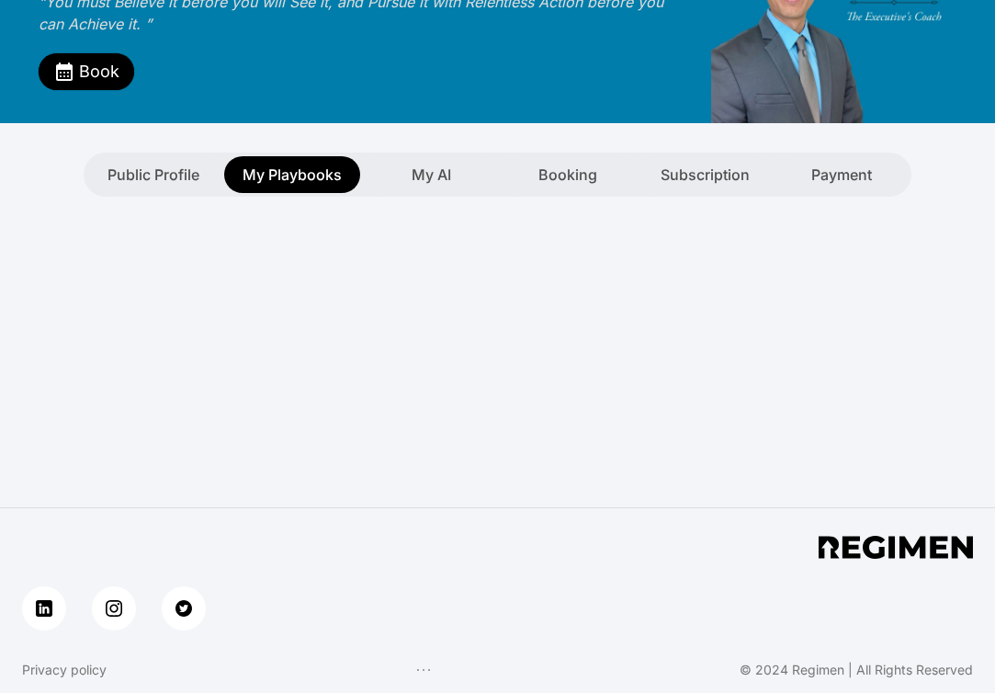
scroll to position [356, 0]
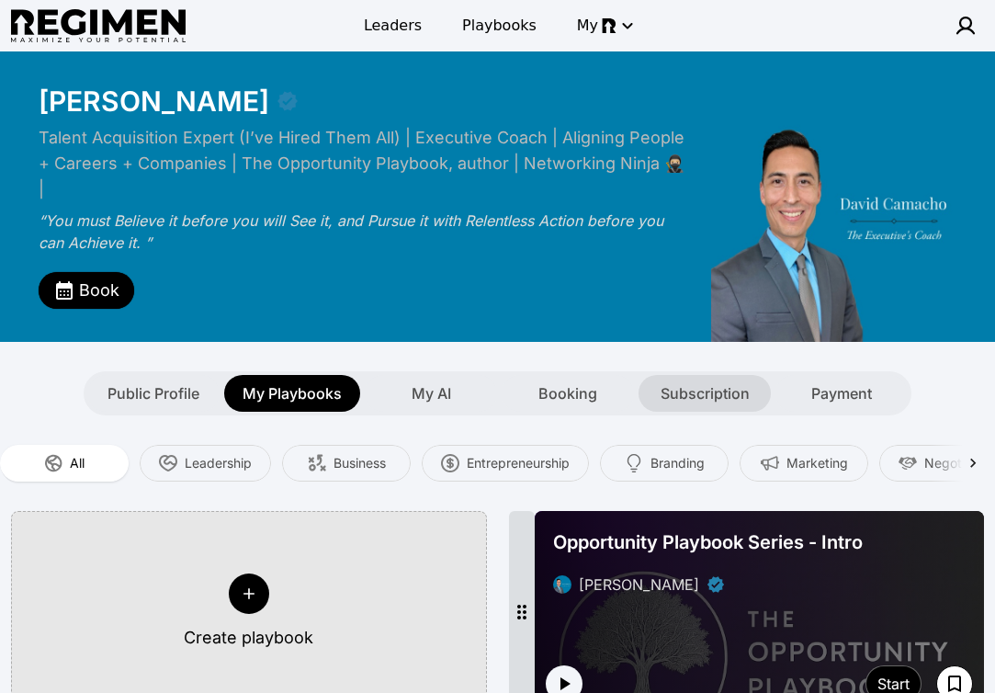
click at [699, 382] on span "Subscription" at bounding box center [704, 393] width 89 height 22
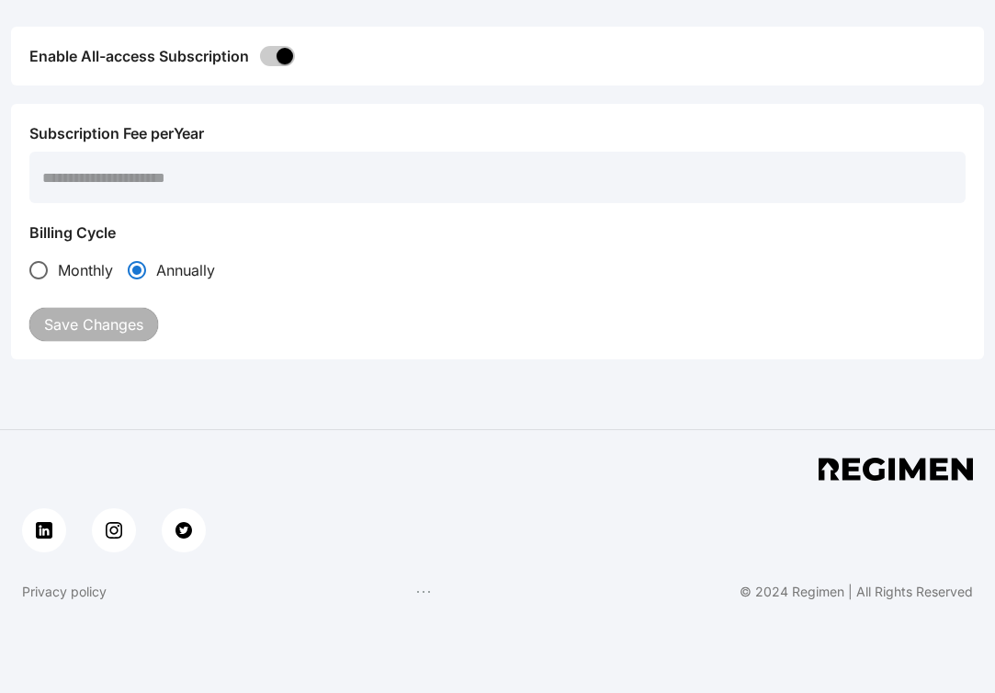
scroll to position [456, 0]
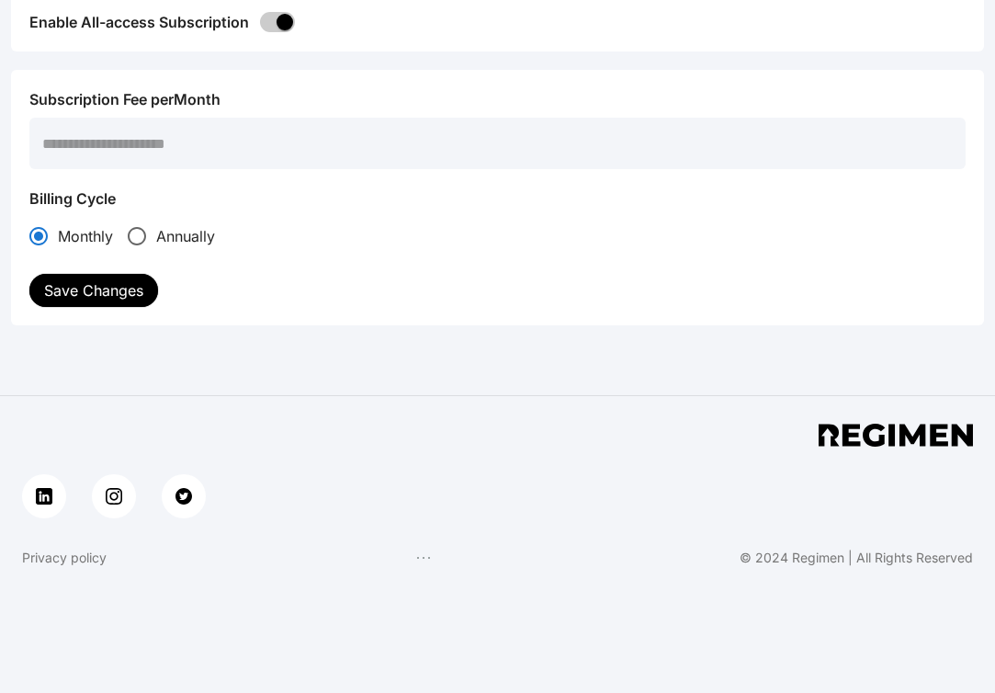
click at [94, 118] on input "****" at bounding box center [497, 143] width 936 height 51
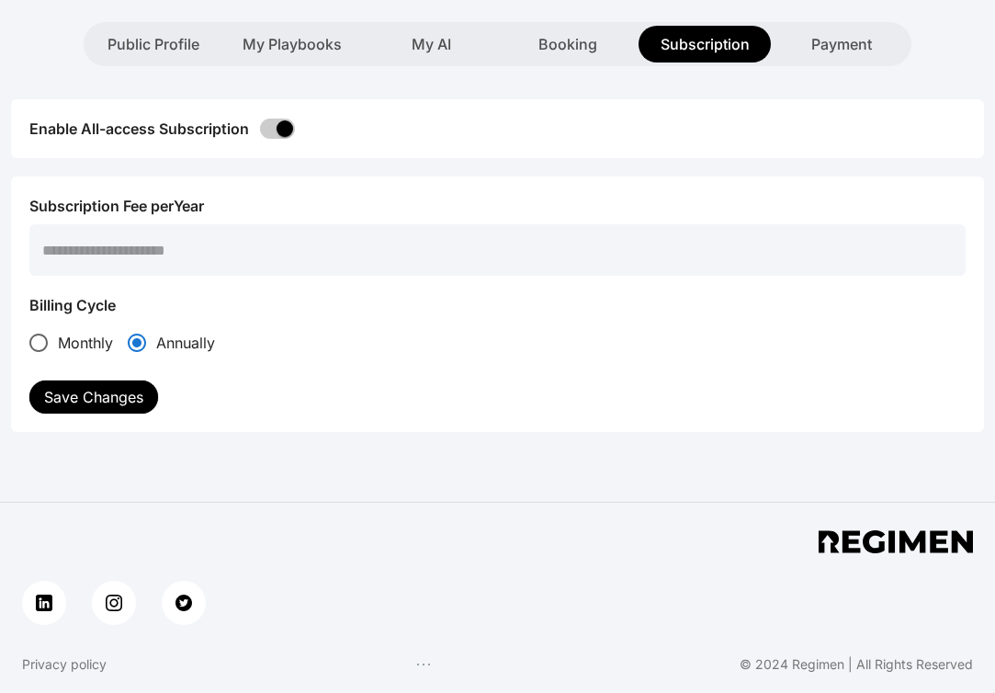
scroll to position [344, 0]
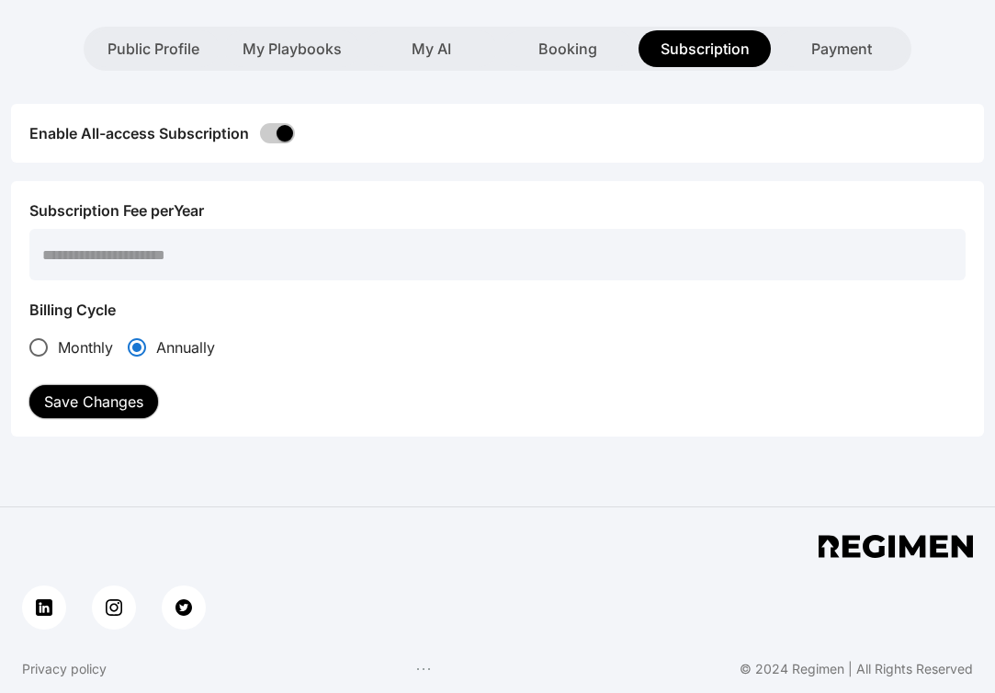
click at [95, 385] on button "Save Changes" at bounding box center [93, 401] width 129 height 33
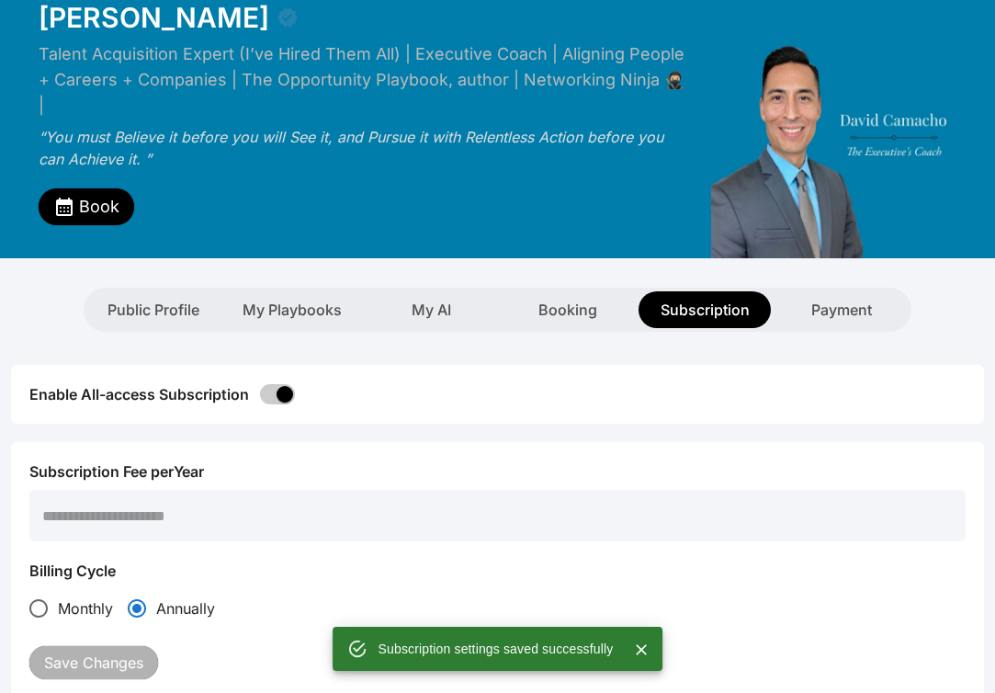
scroll to position [80, 0]
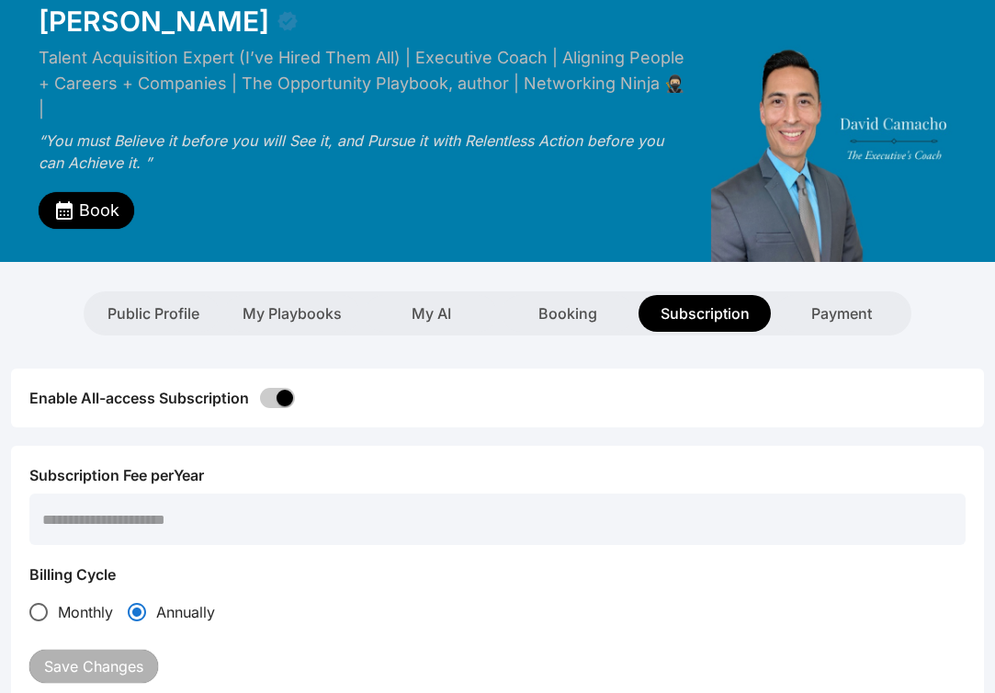
click at [84, 494] on input "**" at bounding box center [497, 518] width 936 height 51
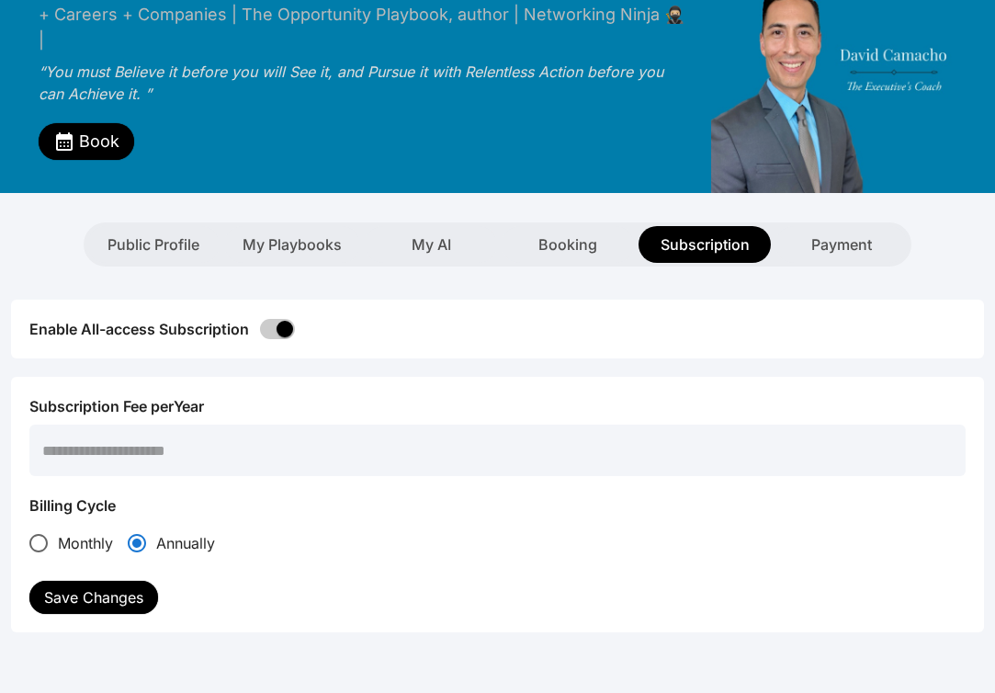
scroll to position [153, 0]
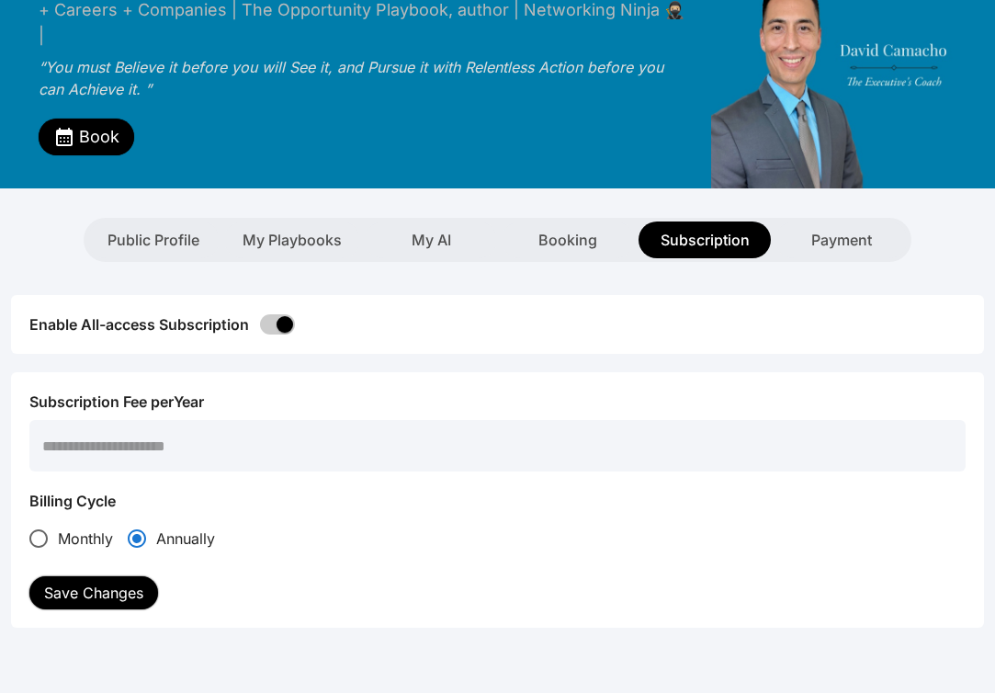
type input "*****"
click at [75, 576] on button "Save Changes" at bounding box center [93, 592] width 129 height 33
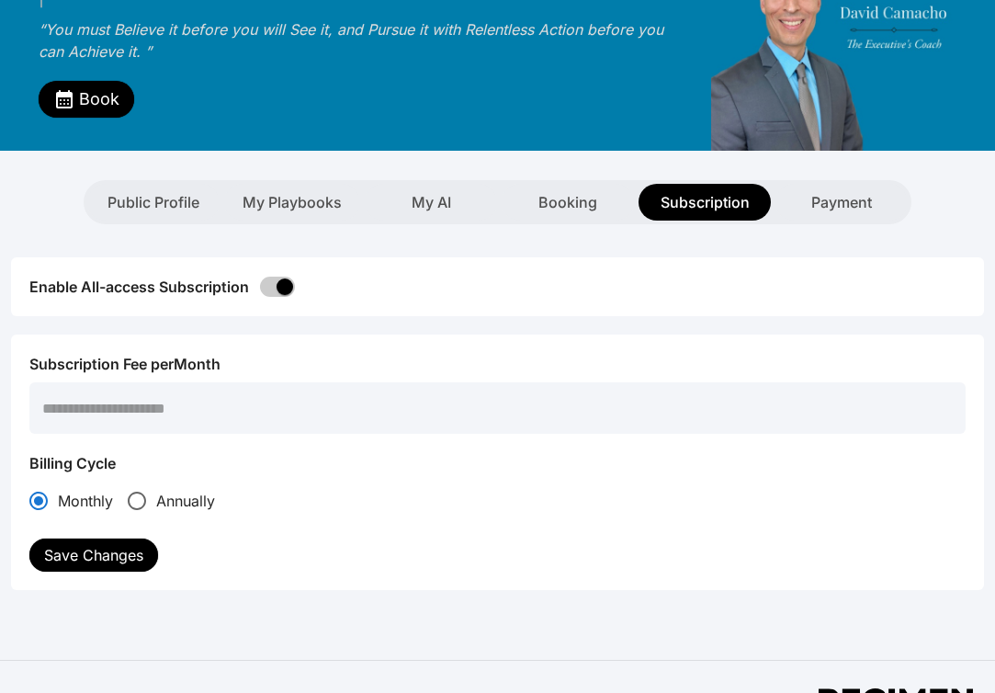
scroll to position [186, 0]
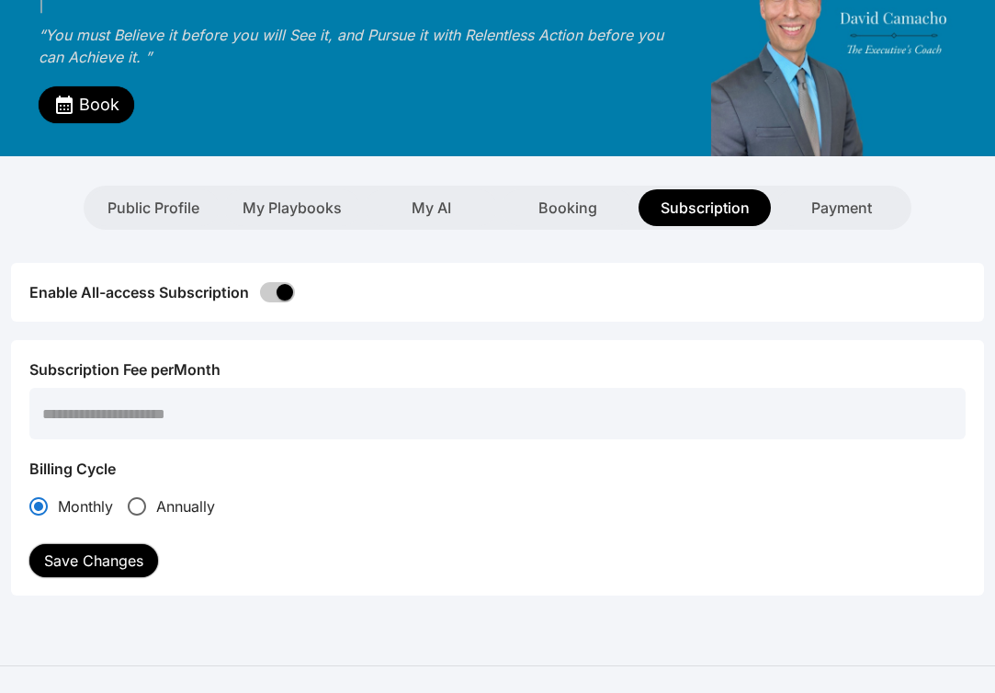
click at [70, 544] on button "Save Changes" at bounding box center [93, 560] width 129 height 33
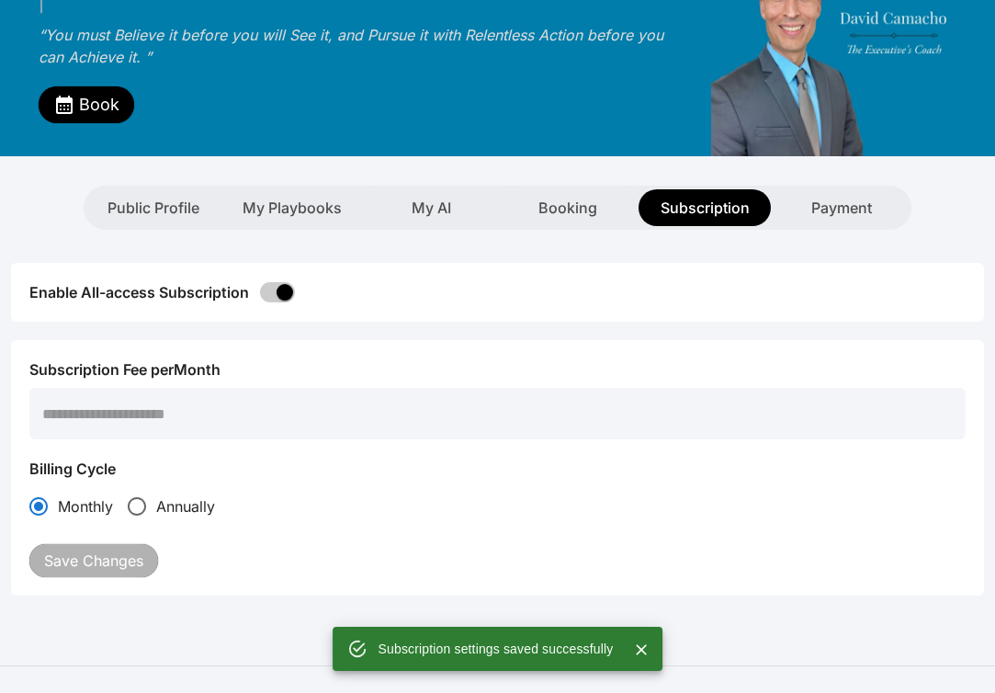
click at [85, 393] on input "*****" at bounding box center [497, 413] width 936 height 51
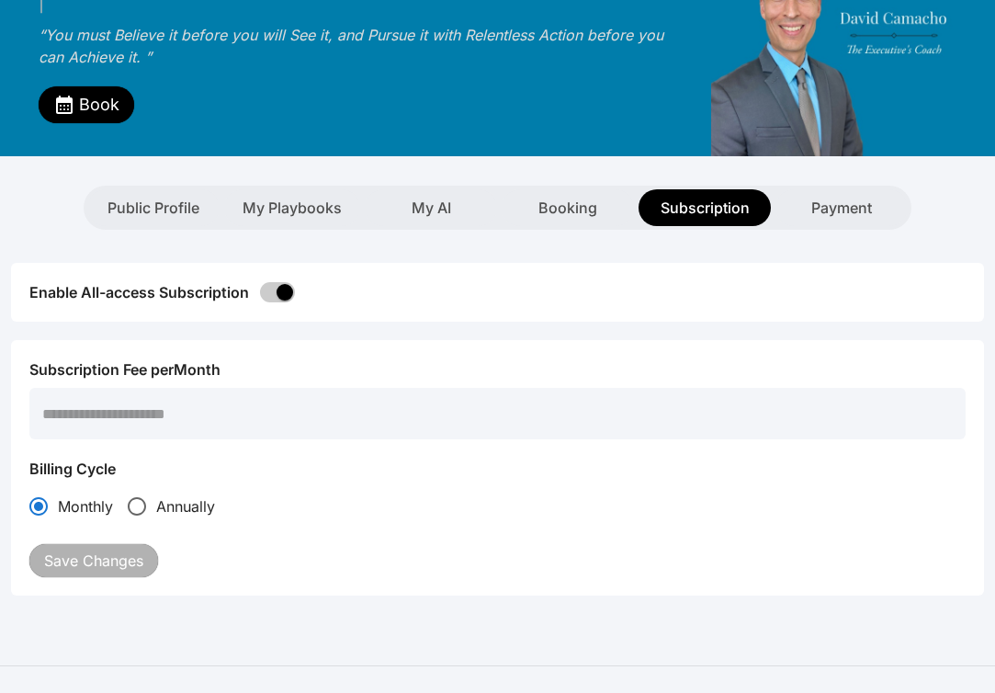
click at [85, 393] on input "*****" at bounding box center [497, 413] width 936 height 51
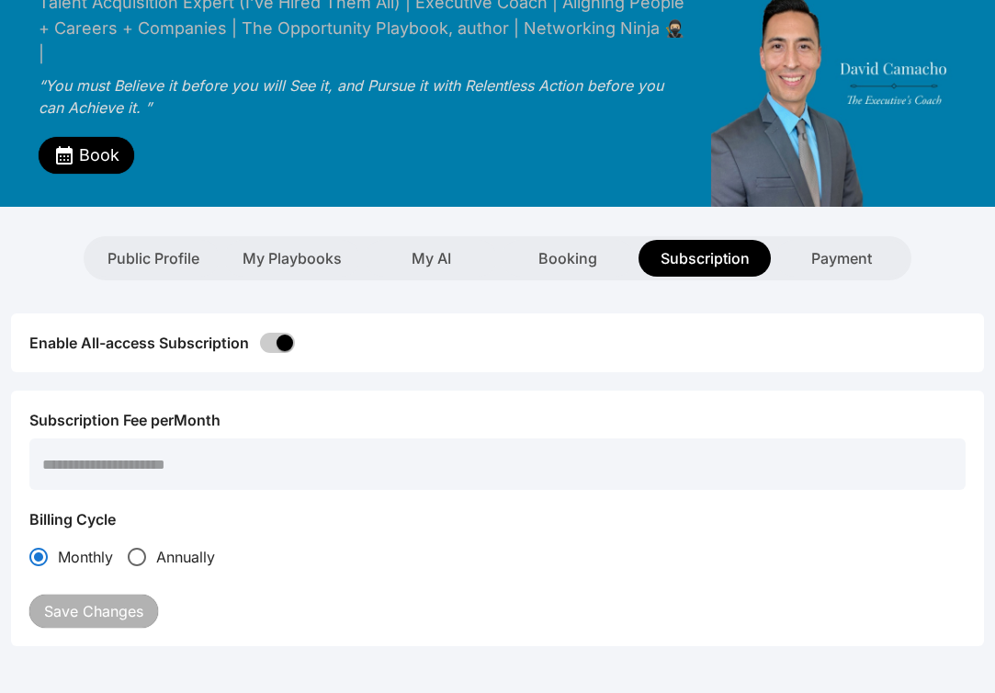
scroll to position [133, 0]
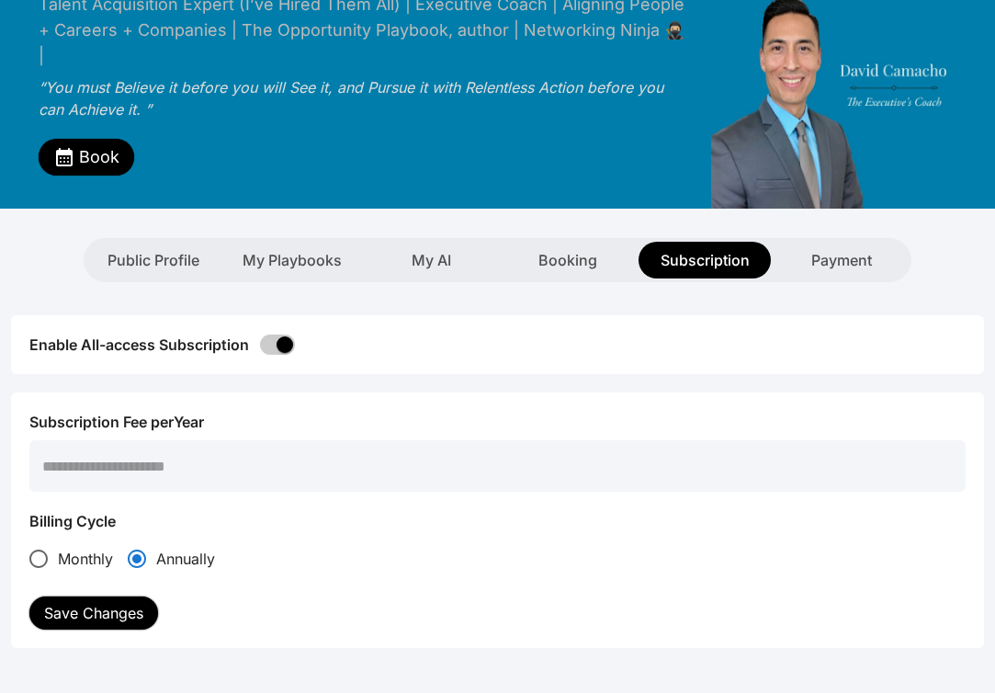
click at [87, 596] on button "Save Changes" at bounding box center [93, 612] width 129 height 33
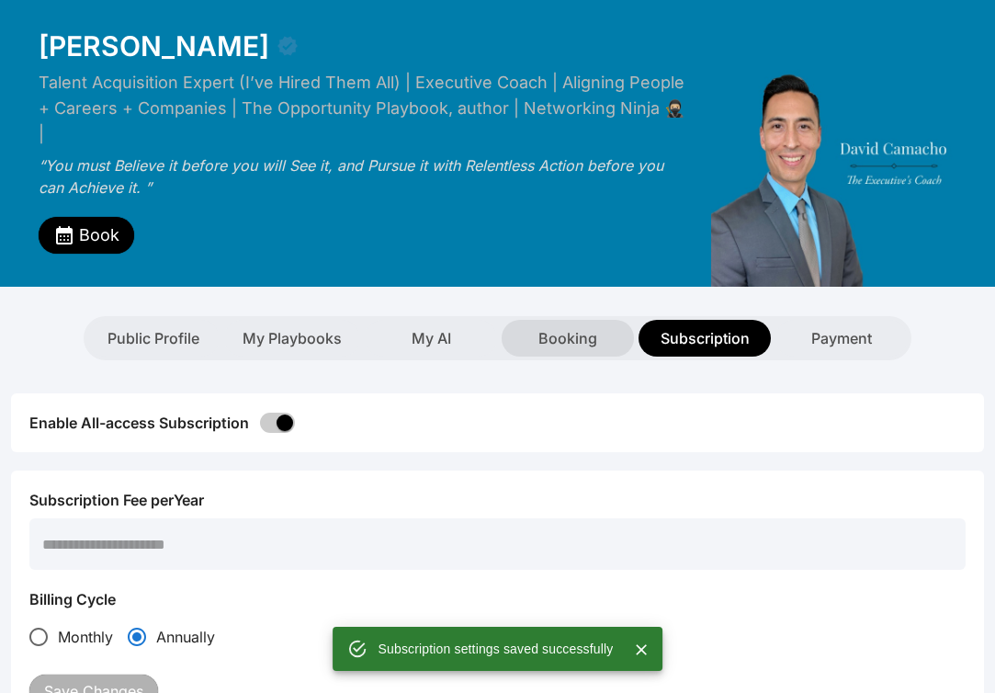
scroll to position [0, 0]
